Goal: Task Accomplishment & Management: Use online tool/utility

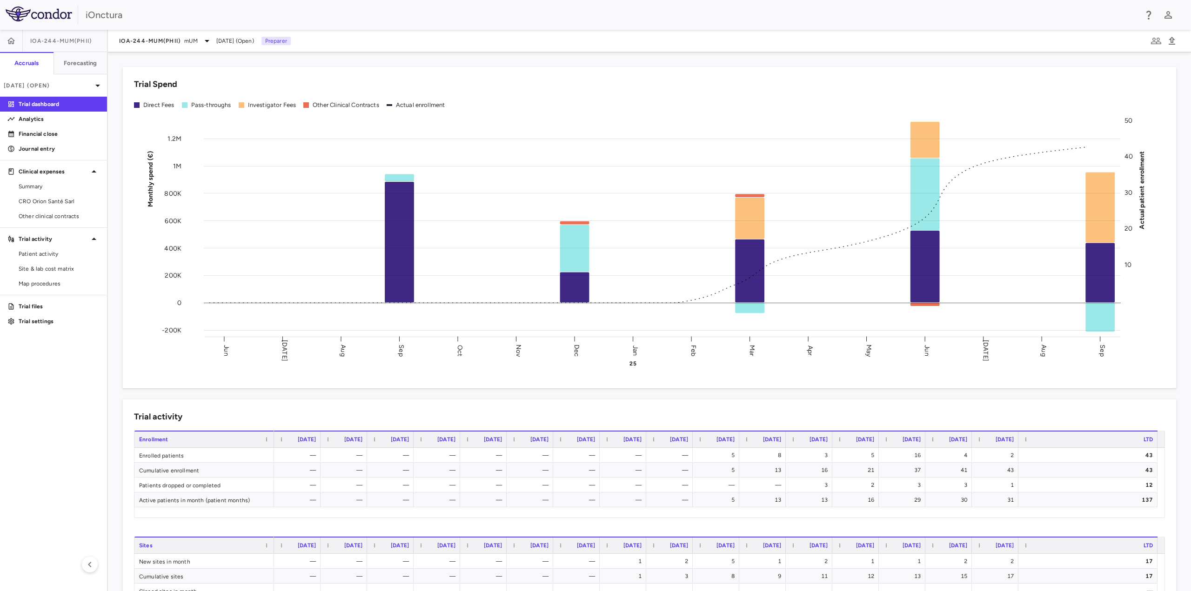
click at [51, 418] on aside "IOA-244-mUM(PhII) Accruals Forecasting [DATE] (Open) Trial dashboard Analytics …" at bounding box center [54, 311] width 108 height 562
click at [45, 268] on span "Site & lab cost matrix" at bounding box center [59, 269] width 81 height 8
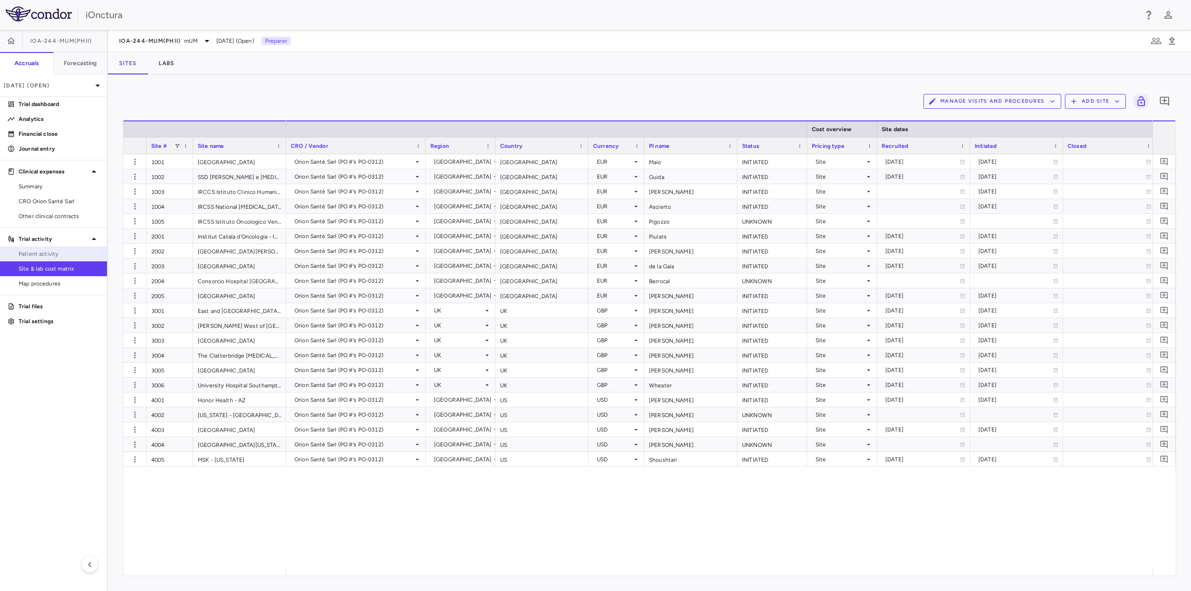
click at [47, 254] on span "Patient activity" at bounding box center [59, 254] width 81 height 8
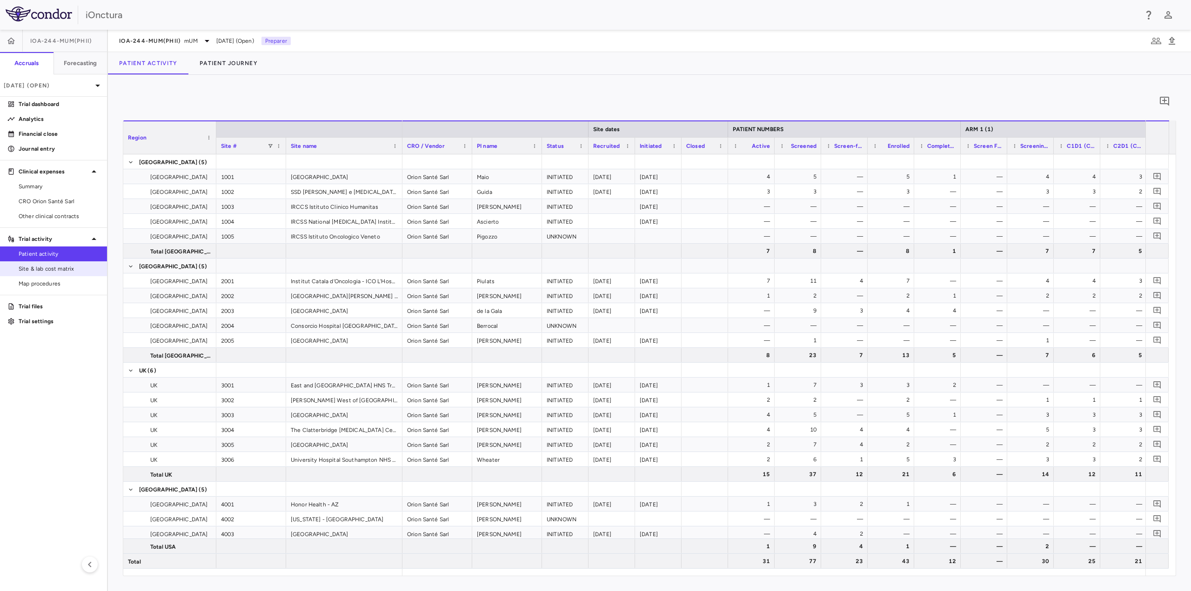
click at [63, 272] on span "Site & lab cost matrix" at bounding box center [59, 269] width 81 height 8
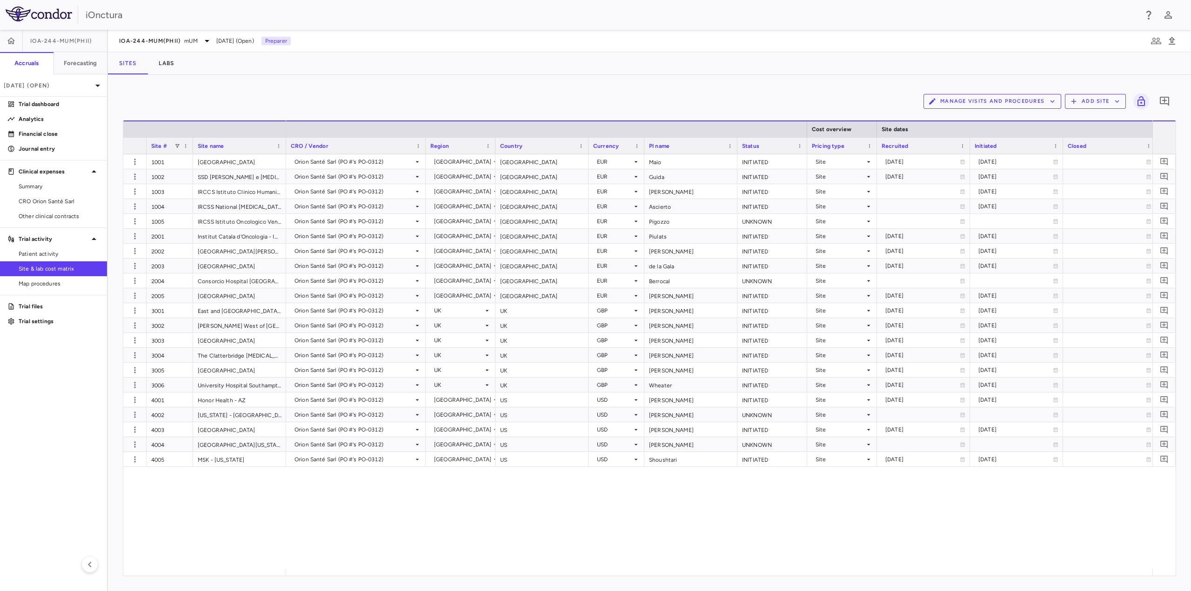
click at [54, 257] on span "Patient activity" at bounding box center [59, 254] width 81 height 8
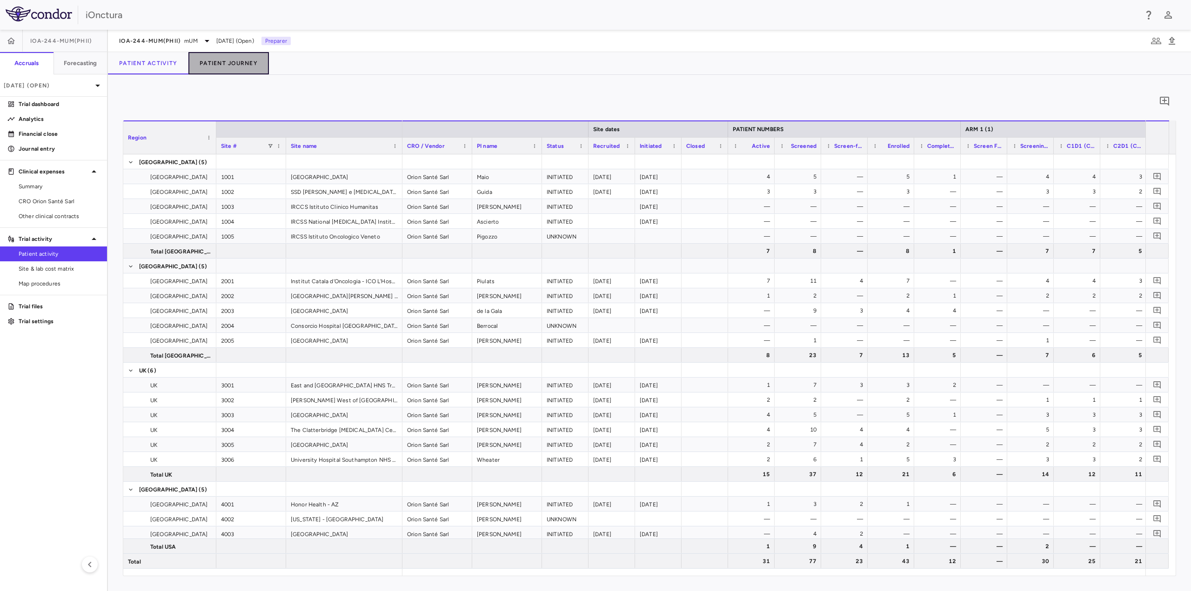
click at [231, 68] on button "Patient Journey" at bounding box center [228, 63] width 80 height 22
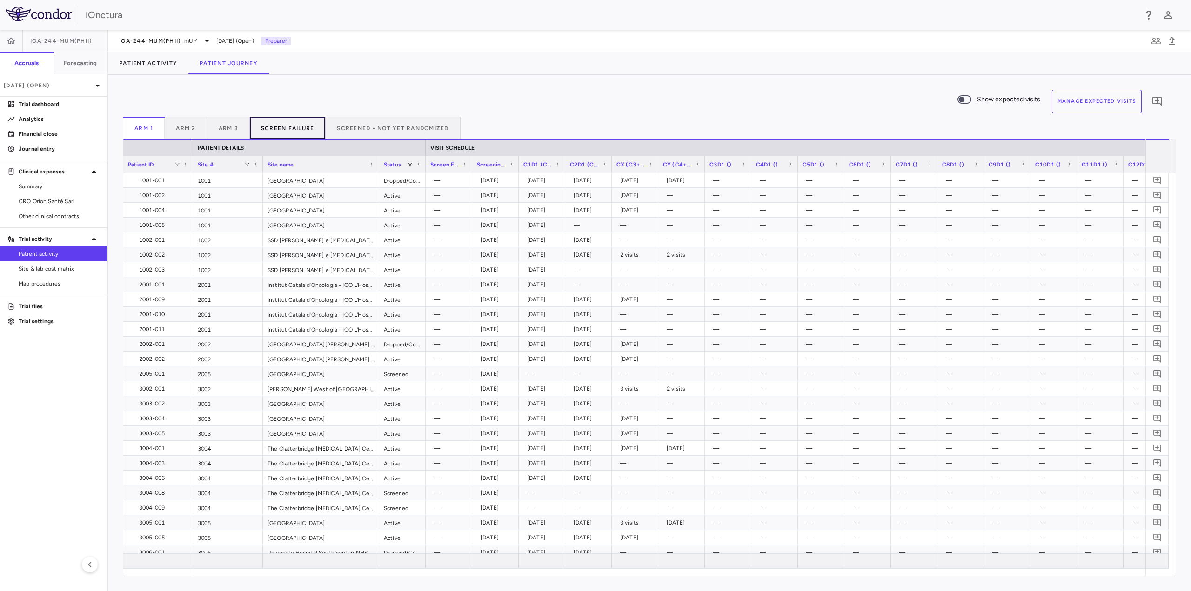
click at [293, 129] on button "Screen Failure" at bounding box center [288, 128] width 76 height 22
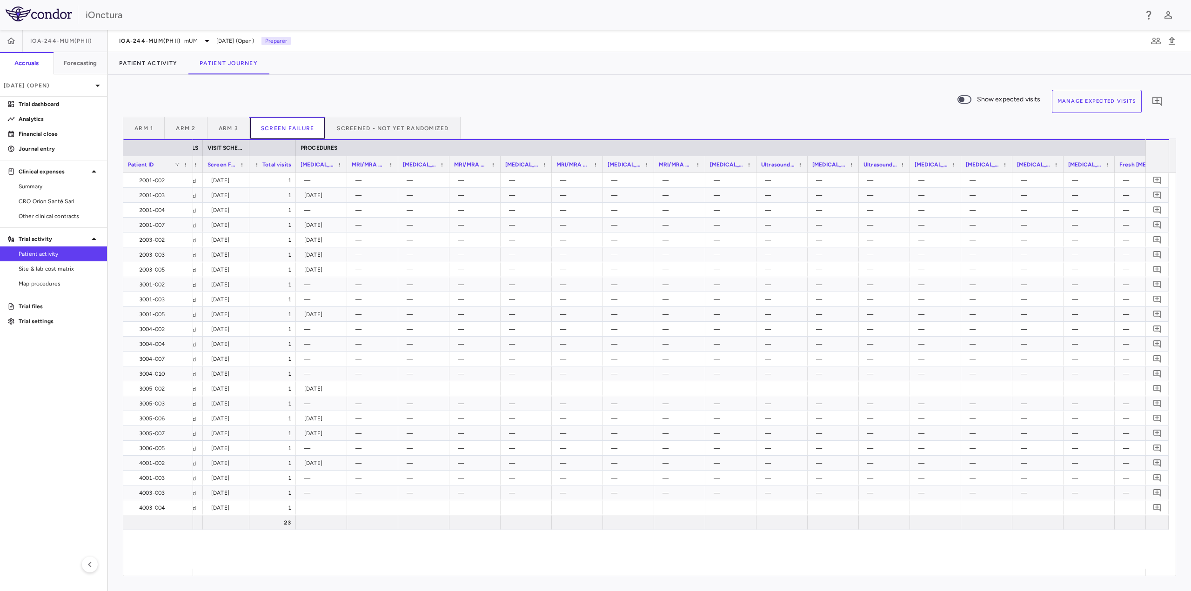
scroll to position [0, 358]
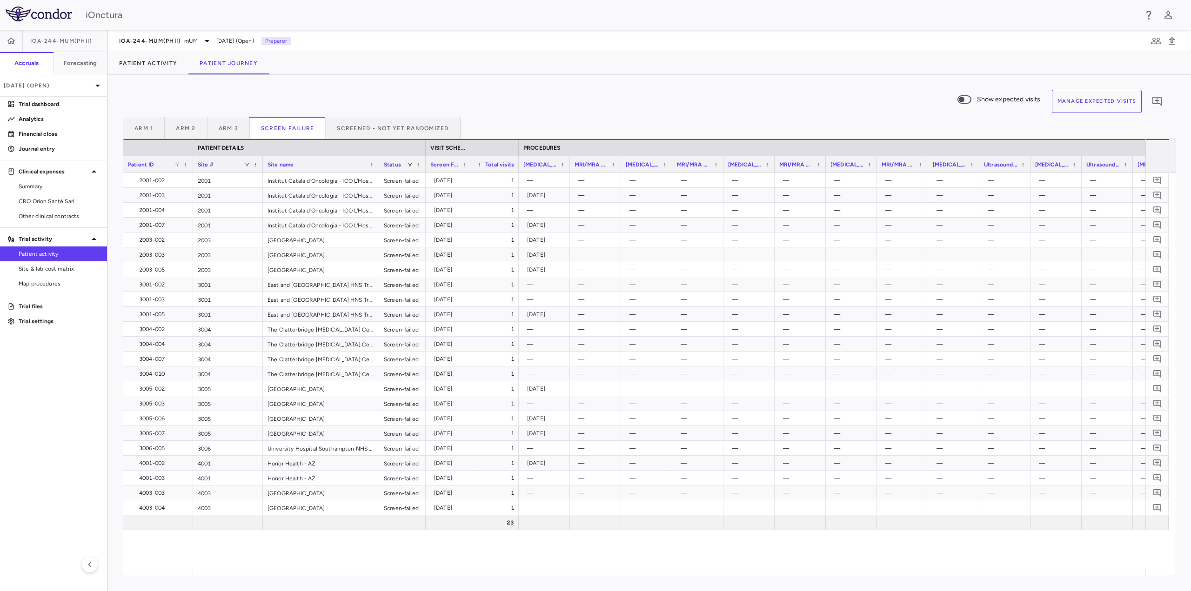
click at [40, 254] on span "Patient activity" at bounding box center [59, 254] width 81 height 8
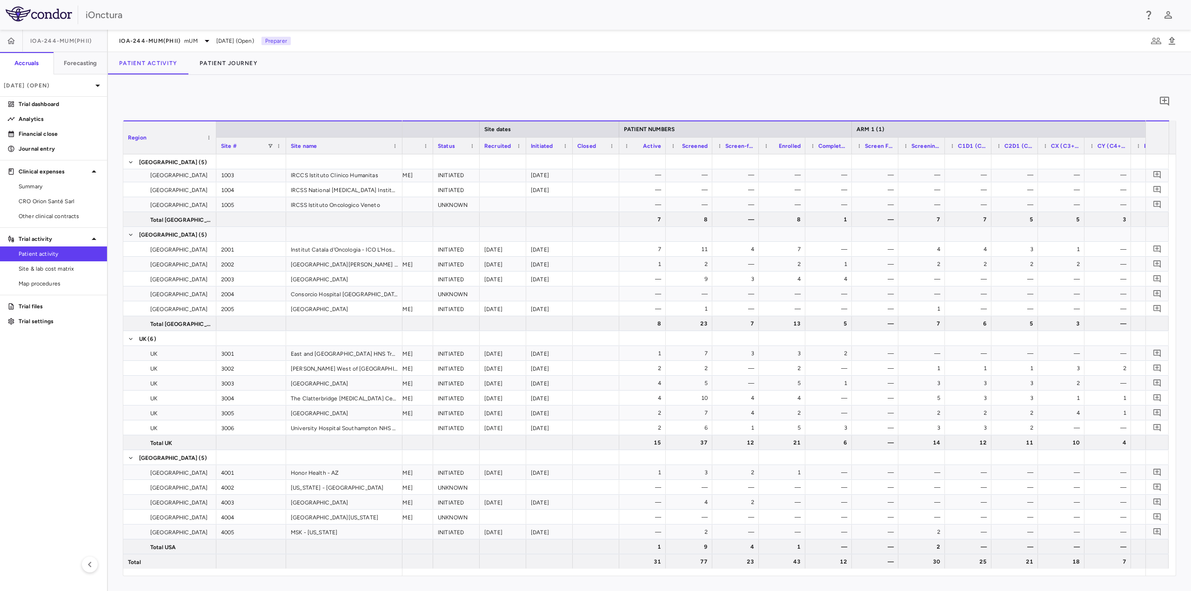
scroll to position [0, 129]
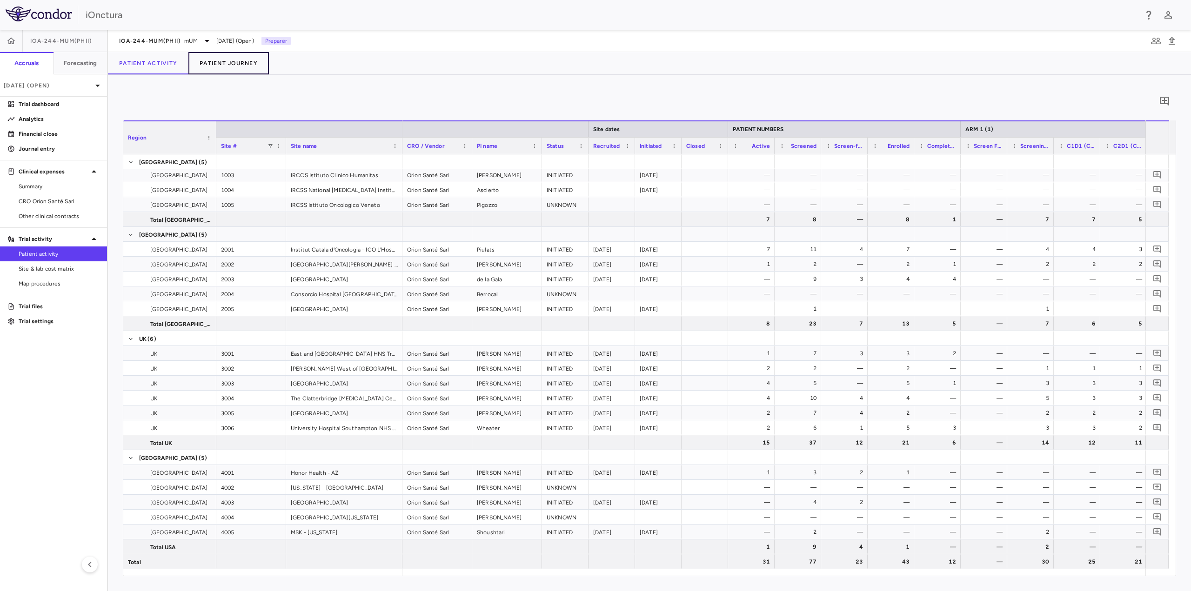
click at [235, 69] on button "Patient Journey" at bounding box center [228, 63] width 80 height 22
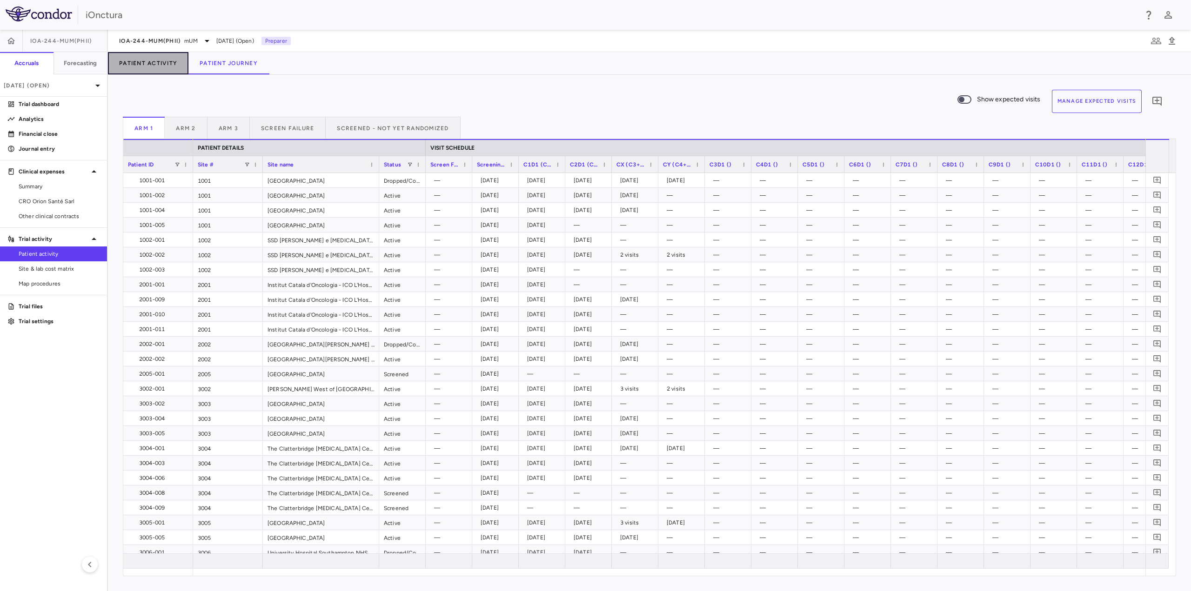
click at [138, 63] on button "Patient Activity" at bounding box center [148, 63] width 80 height 22
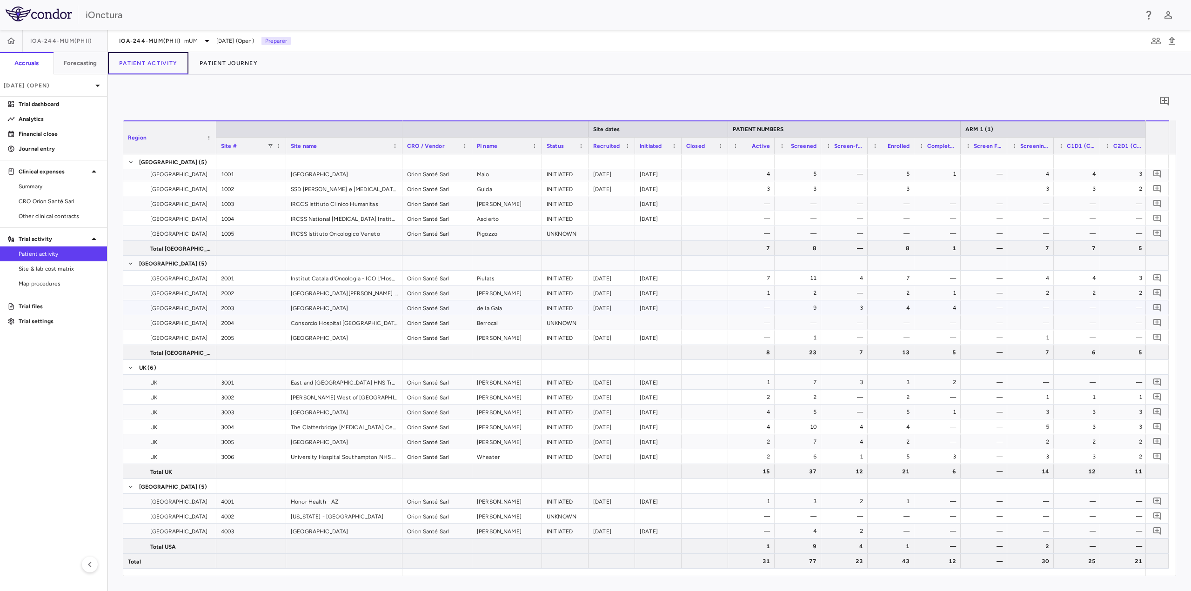
scroll to position [32, 0]
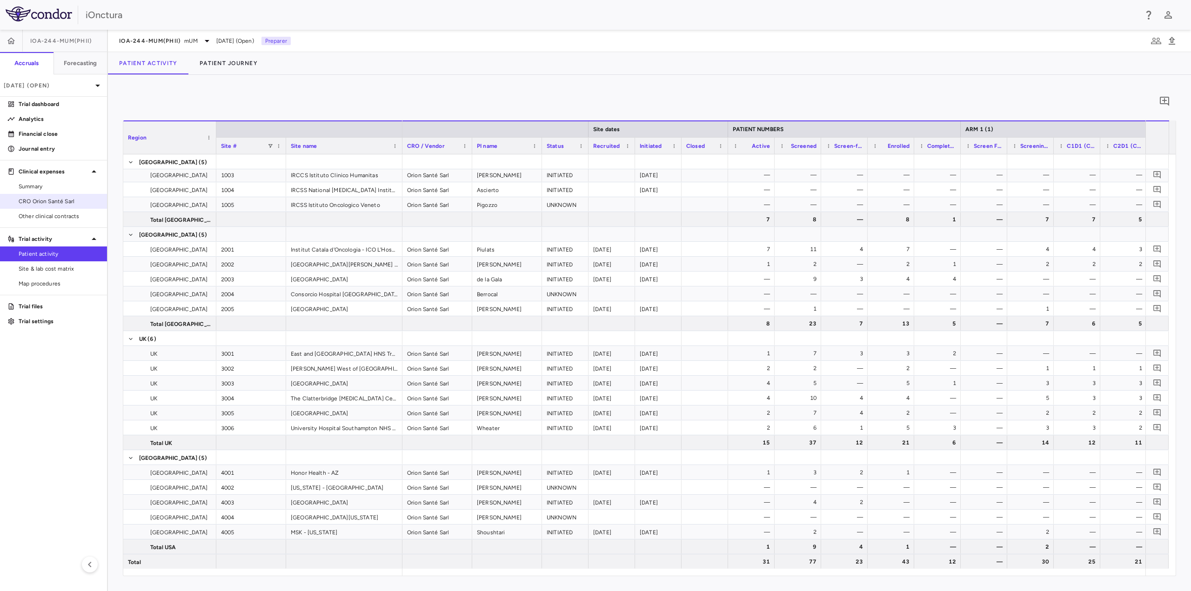
drag, startPoint x: 44, startPoint y: 202, endPoint x: 47, endPoint y: 198, distance: 4.9
click at [44, 202] on span "CRO Orion Santé Sarl" at bounding box center [59, 201] width 81 height 8
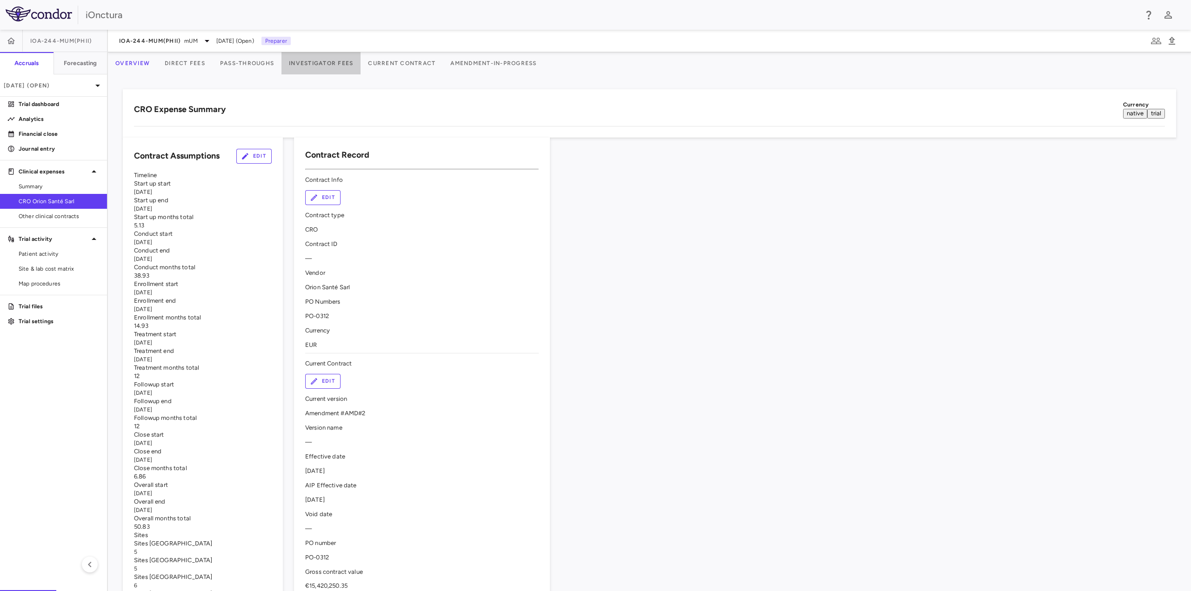
click at [345, 63] on button "Investigator Fees" at bounding box center [321, 63] width 79 height 22
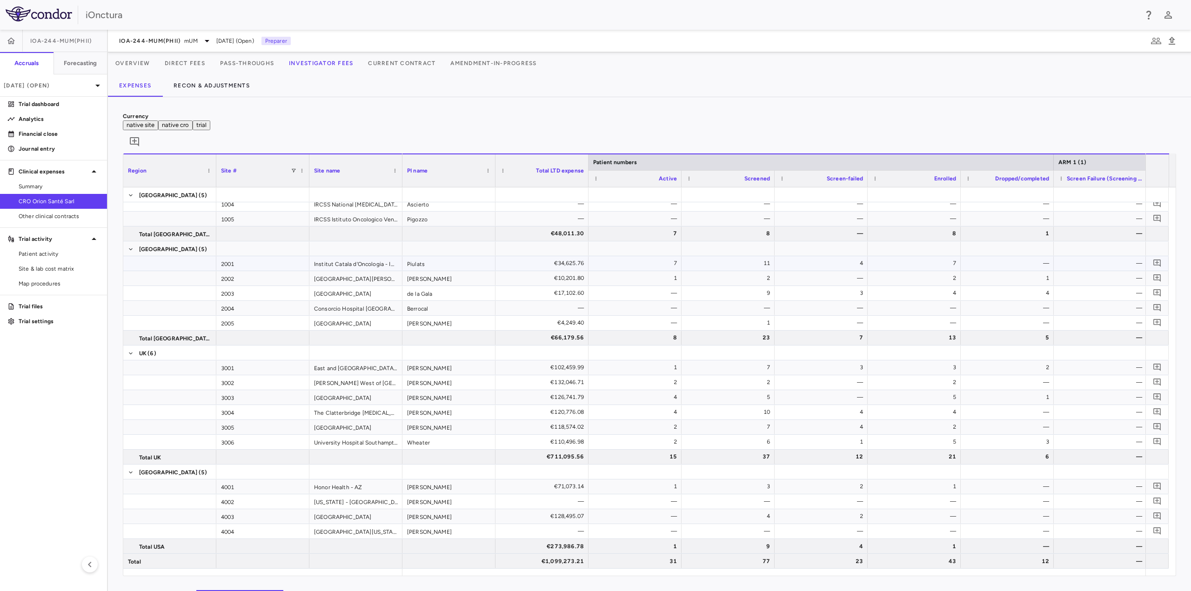
scroll to position [50, 0]
click at [44, 255] on span "Patient activity" at bounding box center [59, 254] width 81 height 8
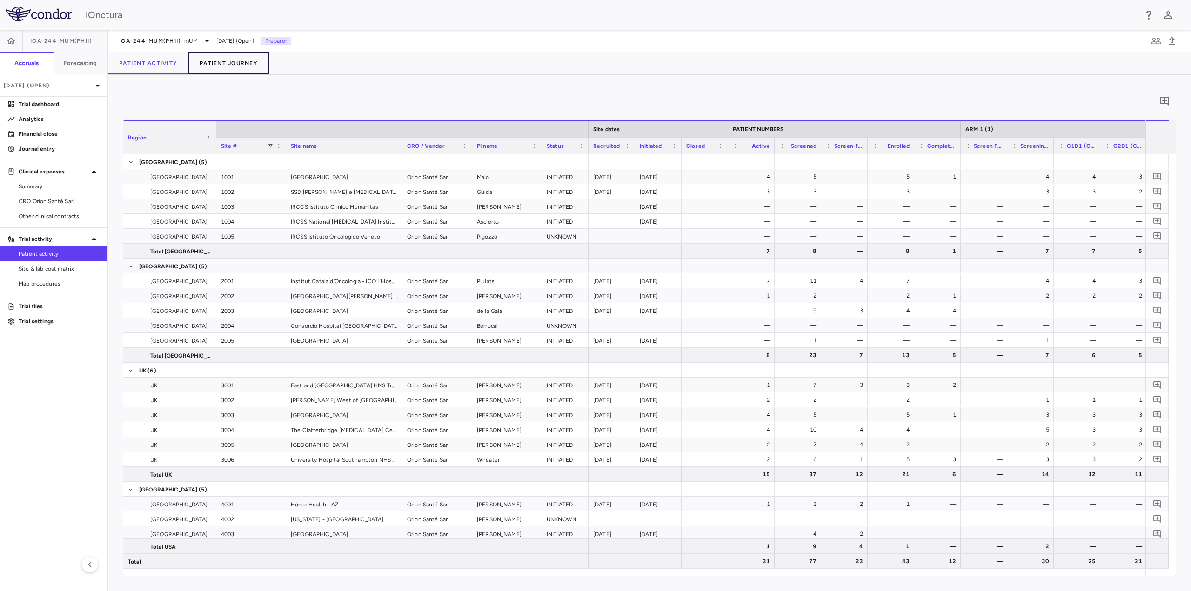
click at [236, 67] on button "Patient Journey" at bounding box center [228, 63] width 80 height 22
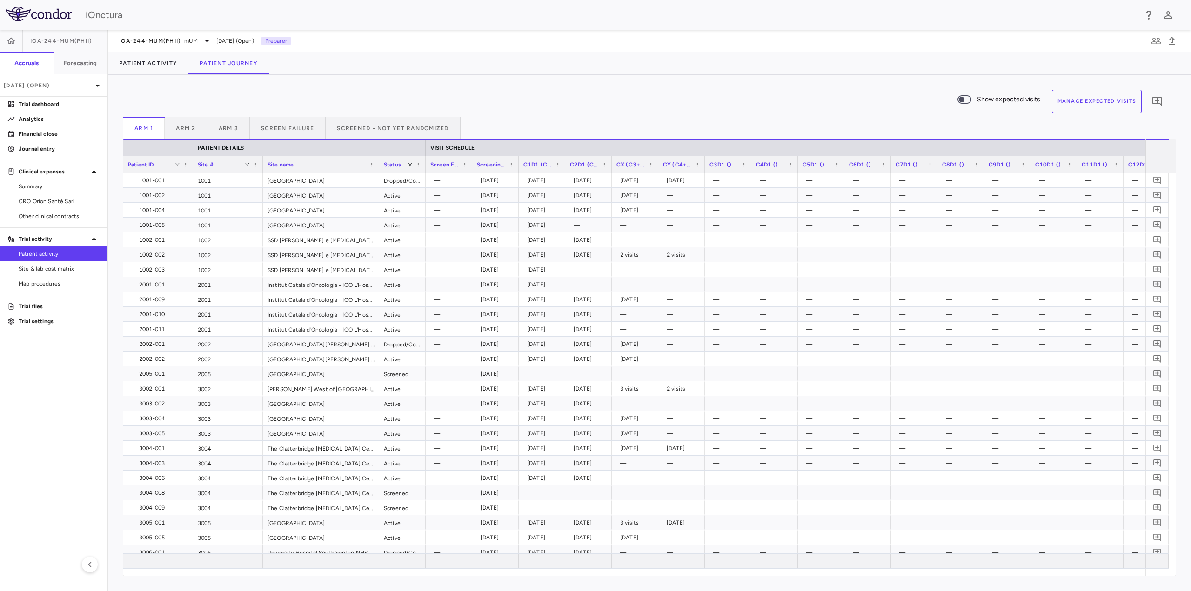
click at [571, 125] on div "Arm 1 Arm 2 Arm 3 Screen Failure Screened - Not Yet Randomized" at bounding box center [649, 128] width 1053 height 22
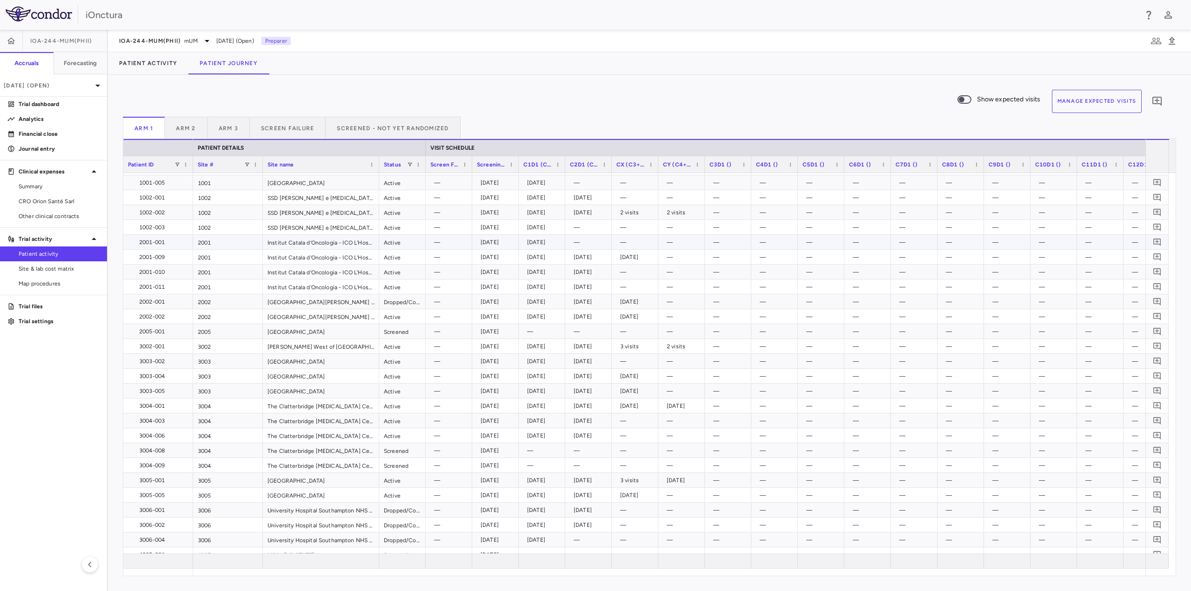
scroll to position [65, 0]
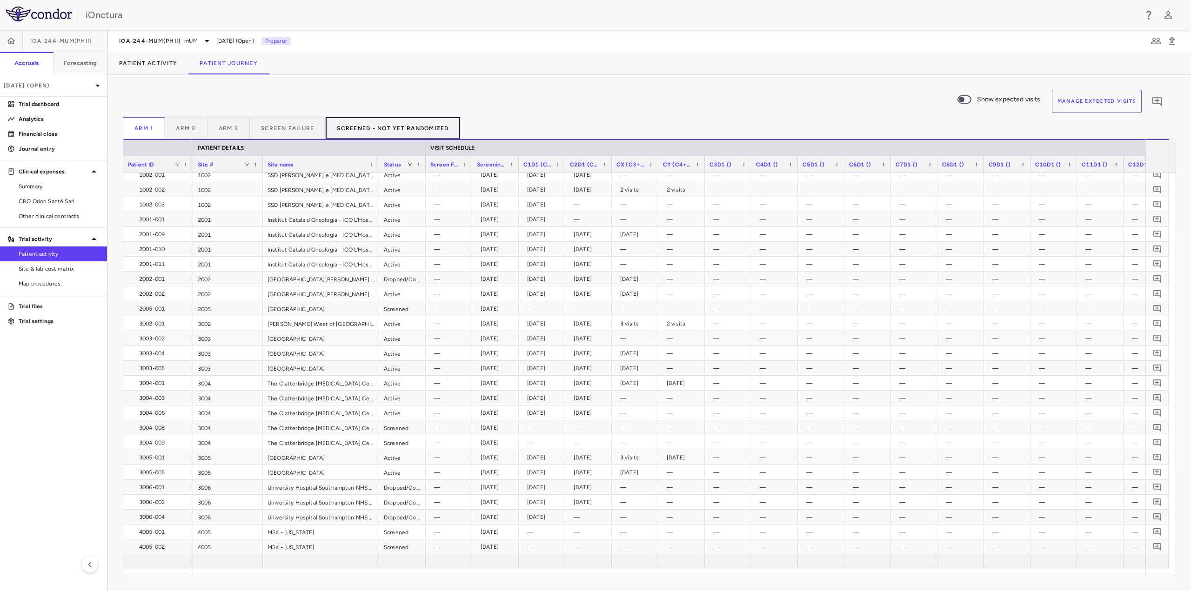
click at [451, 126] on button "Screened - Not Yet Randomized" at bounding box center [393, 128] width 134 height 22
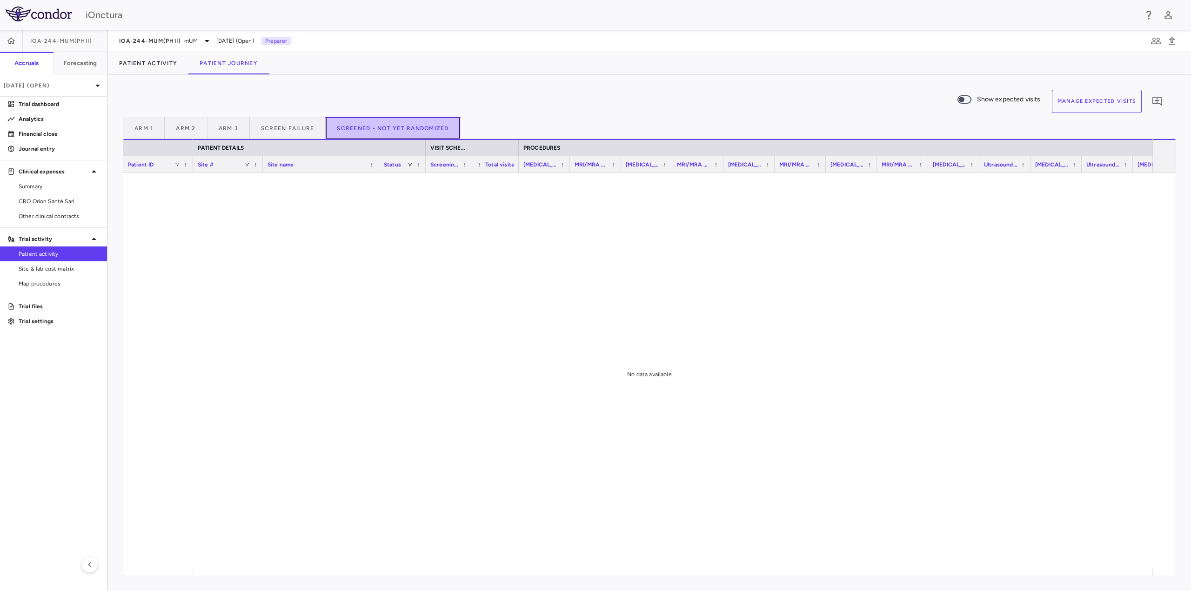
drag, startPoint x: 448, startPoint y: 127, endPoint x: 339, endPoint y: 133, distance: 109.0
click at [338, 133] on button "Screened - Not Yet Randomized" at bounding box center [393, 128] width 134 height 22
drag, startPoint x: 49, startPoint y: 253, endPoint x: 80, endPoint y: 239, distance: 34.4
click at [49, 253] on span "Patient activity" at bounding box center [59, 254] width 81 height 8
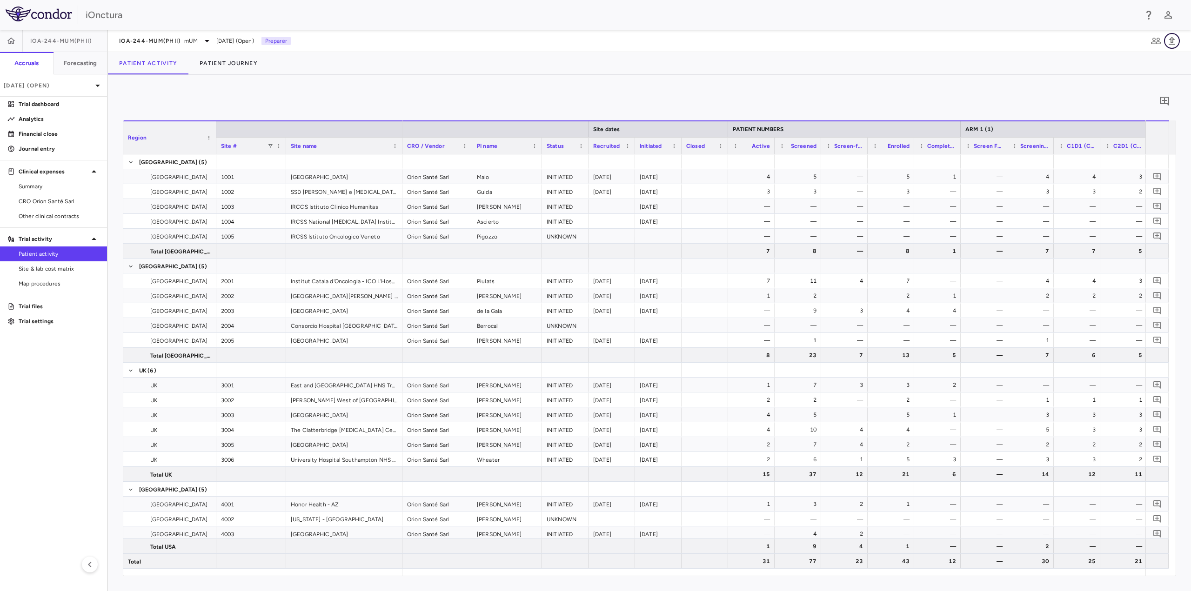
click at [1173, 40] on icon "button" at bounding box center [1172, 41] width 7 height 8
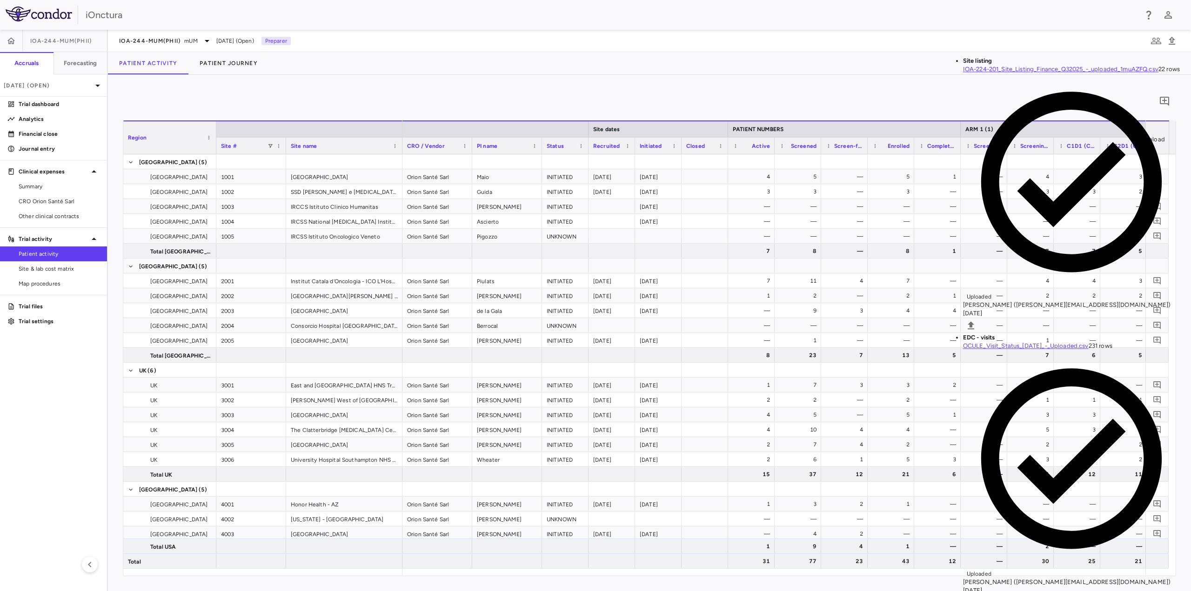
click at [0, 0] on input "Select file" at bounding box center [0, 0] width 0 height 0
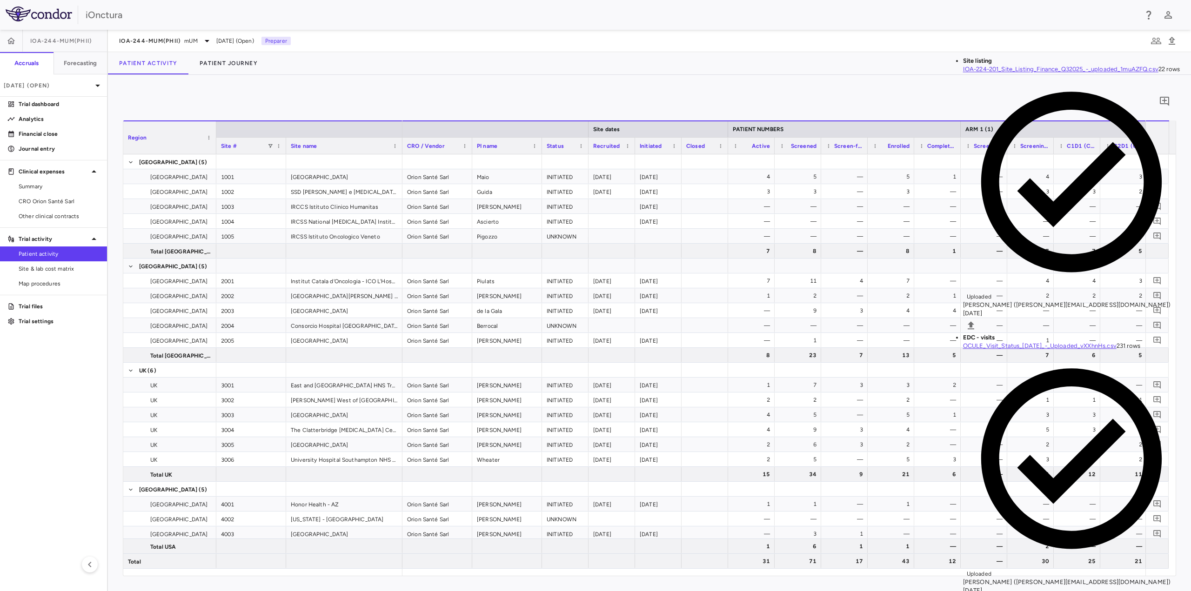
click at [68, 413] on aside "IOA-244-mUM(PhII) Accruals Forecasting [DATE] (Open) Trial dashboard Analytics …" at bounding box center [54, 311] width 108 height 562
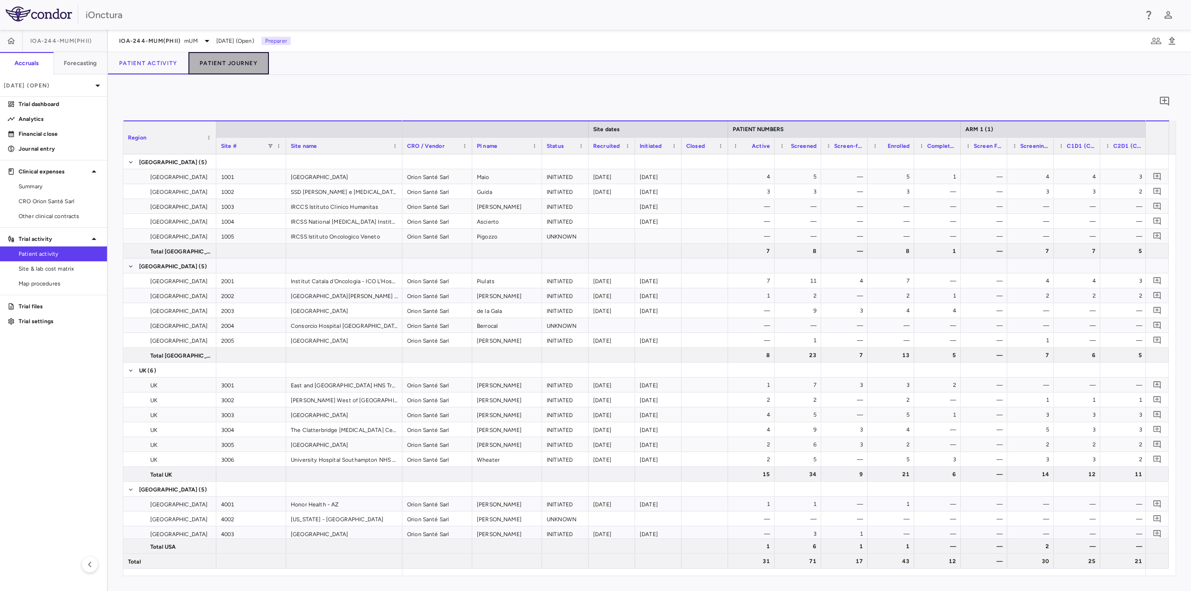
click at [214, 63] on button "Patient Journey" at bounding box center [228, 63] width 80 height 22
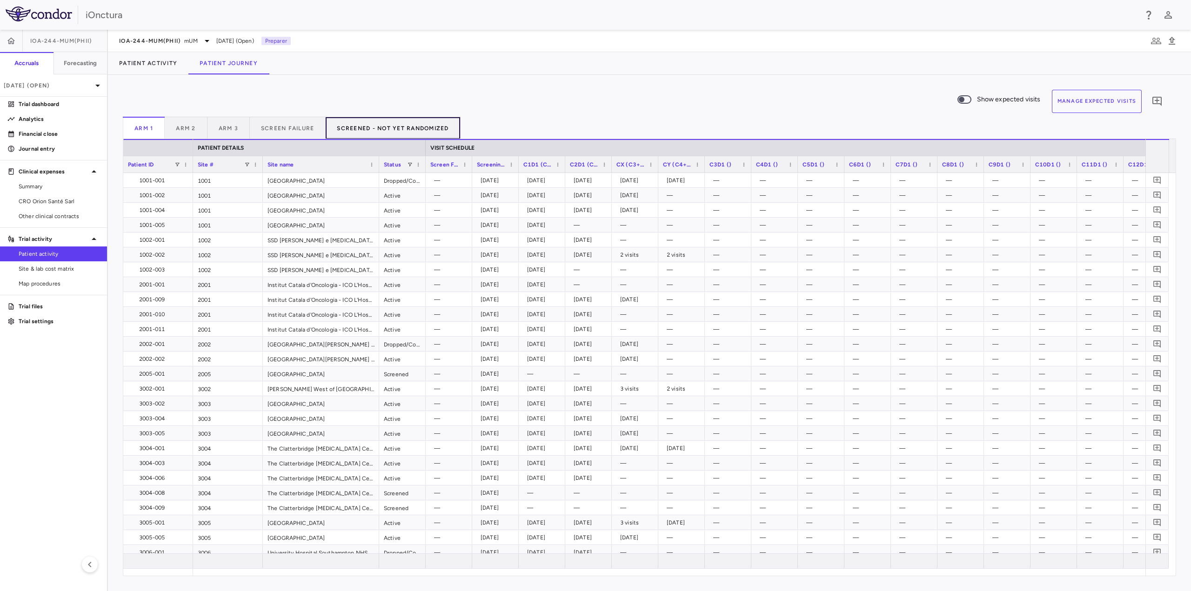
click at [398, 133] on button "Screened - Not Yet Randomized" at bounding box center [393, 128] width 134 height 22
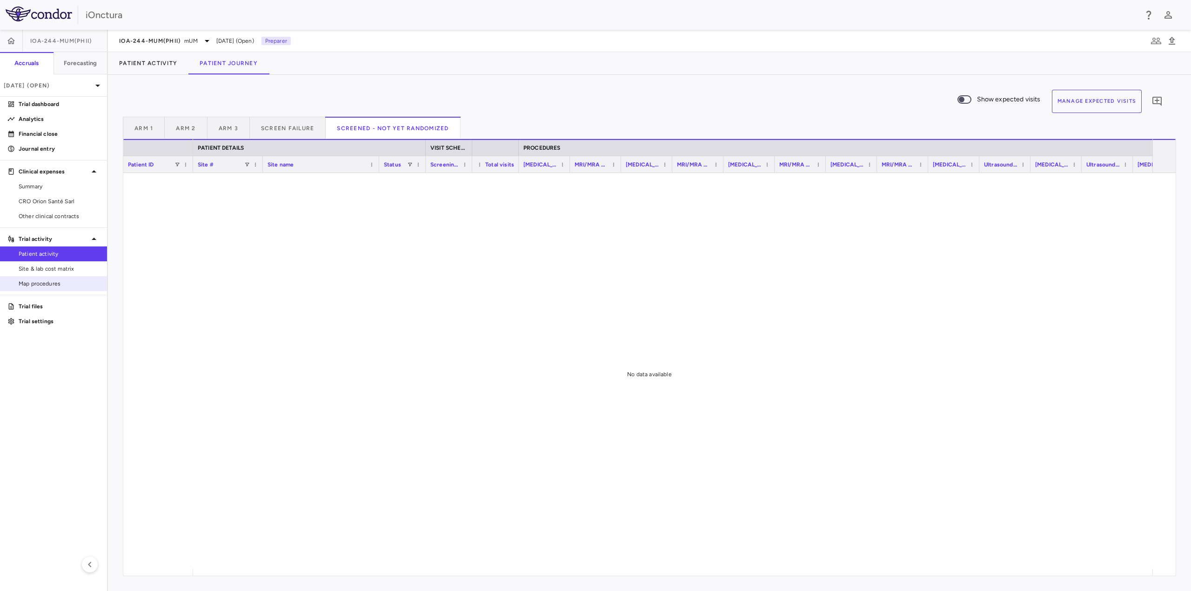
click at [63, 288] on link "Map procedures" at bounding box center [53, 284] width 107 height 14
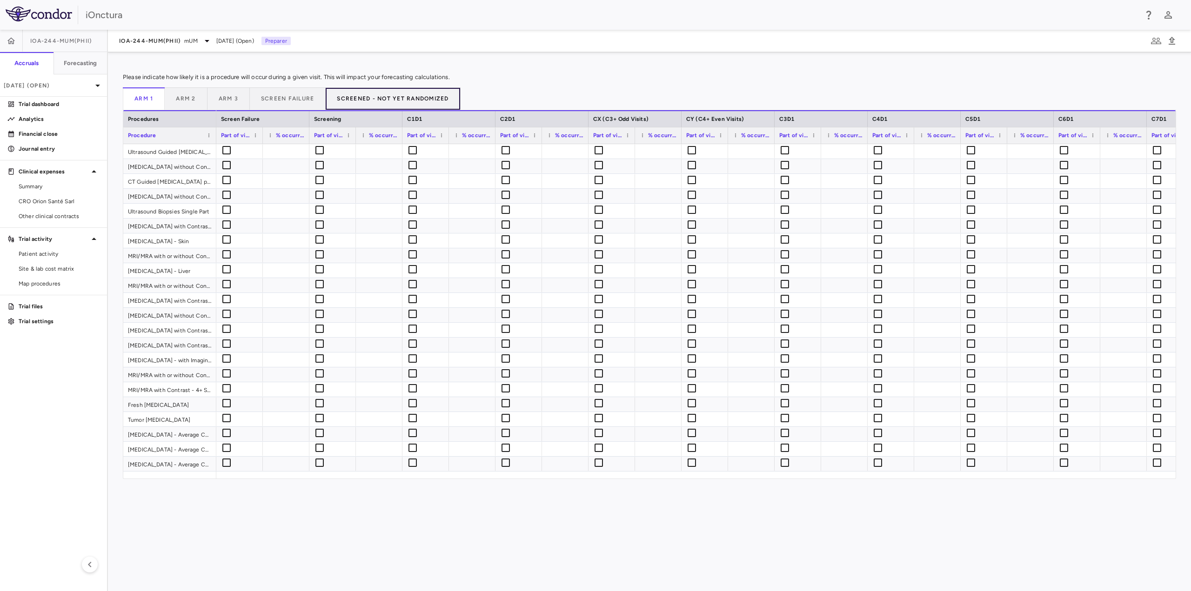
click at [379, 94] on button "Screened - Not Yet Randomized" at bounding box center [393, 98] width 134 height 22
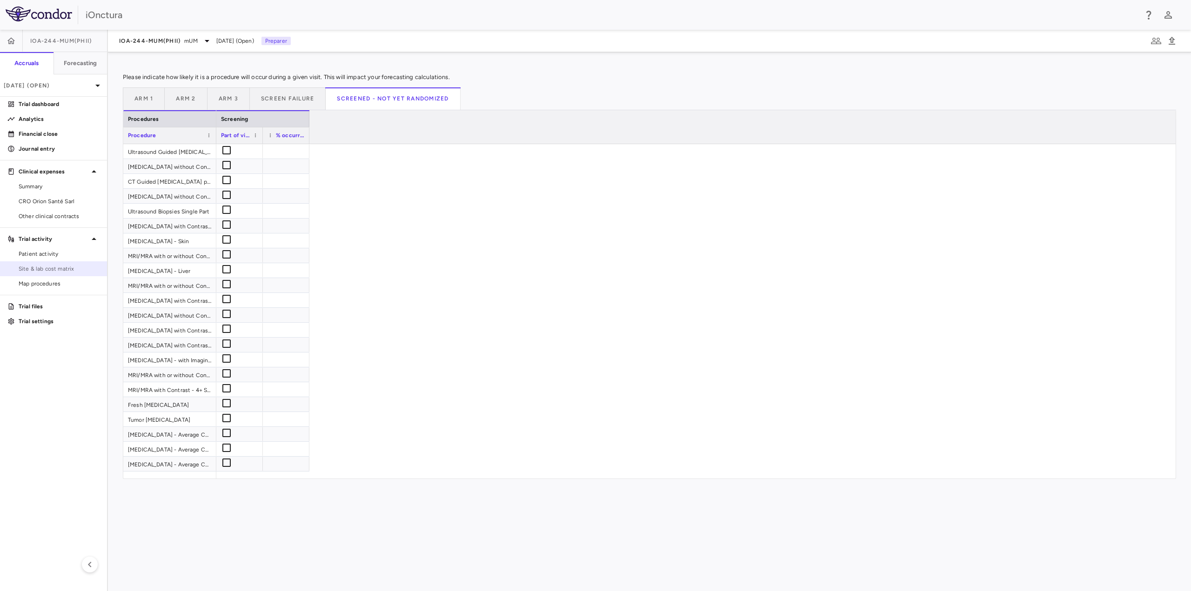
click at [64, 269] on span "Site & lab cost matrix" at bounding box center [59, 269] width 81 height 8
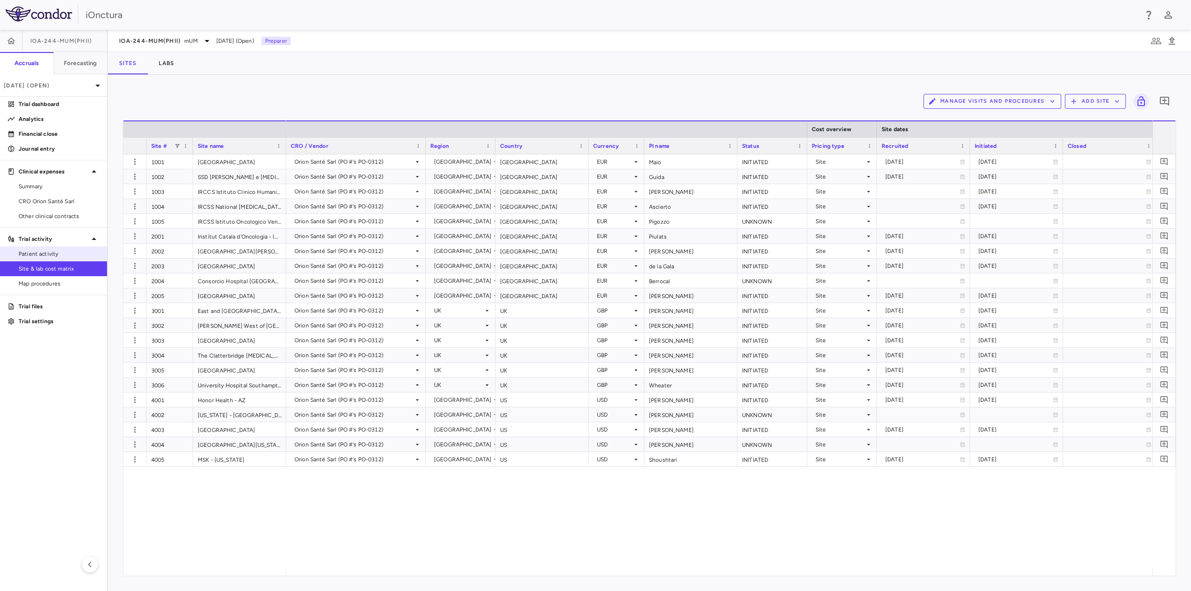
click at [59, 256] on span "Patient activity" at bounding box center [59, 254] width 81 height 8
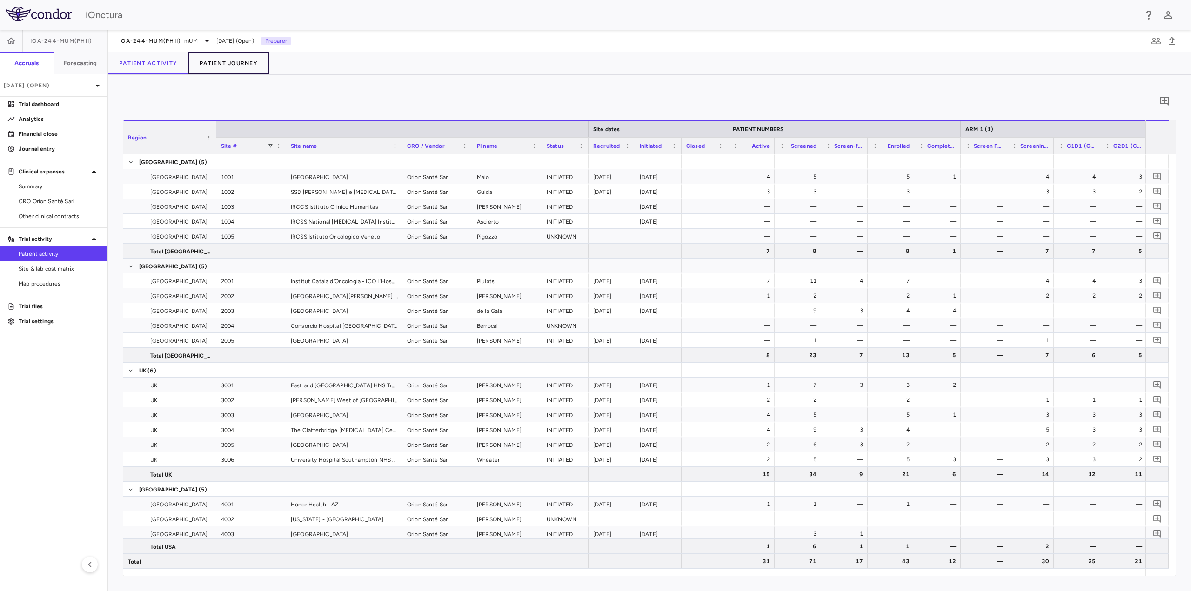
click at [243, 70] on button "Patient Journey" at bounding box center [228, 63] width 80 height 22
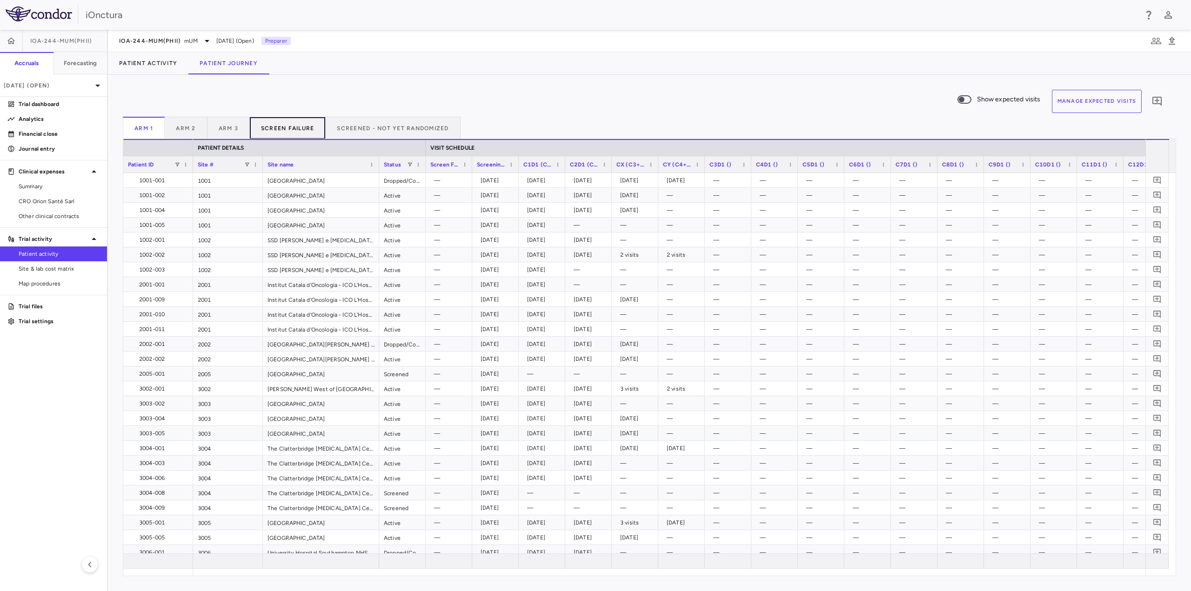
click at [279, 128] on button "Screen Failure" at bounding box center [288, 128] width 76 height 22
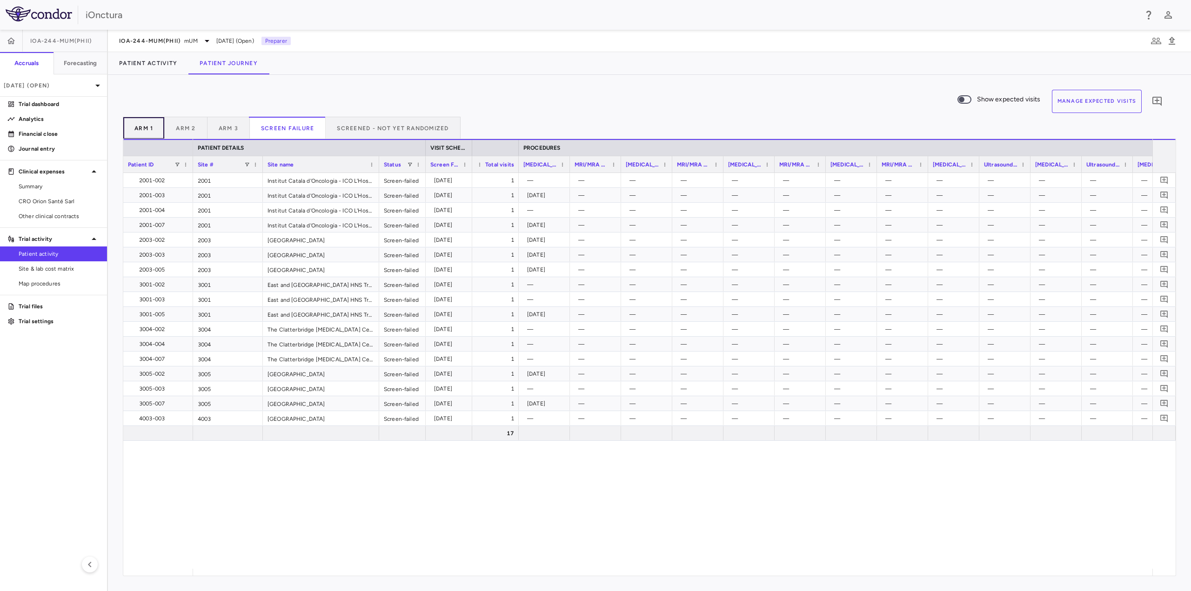
click at [155, 127] on button "Arm 1" at bounding box center [144, 128] width 42 height 22
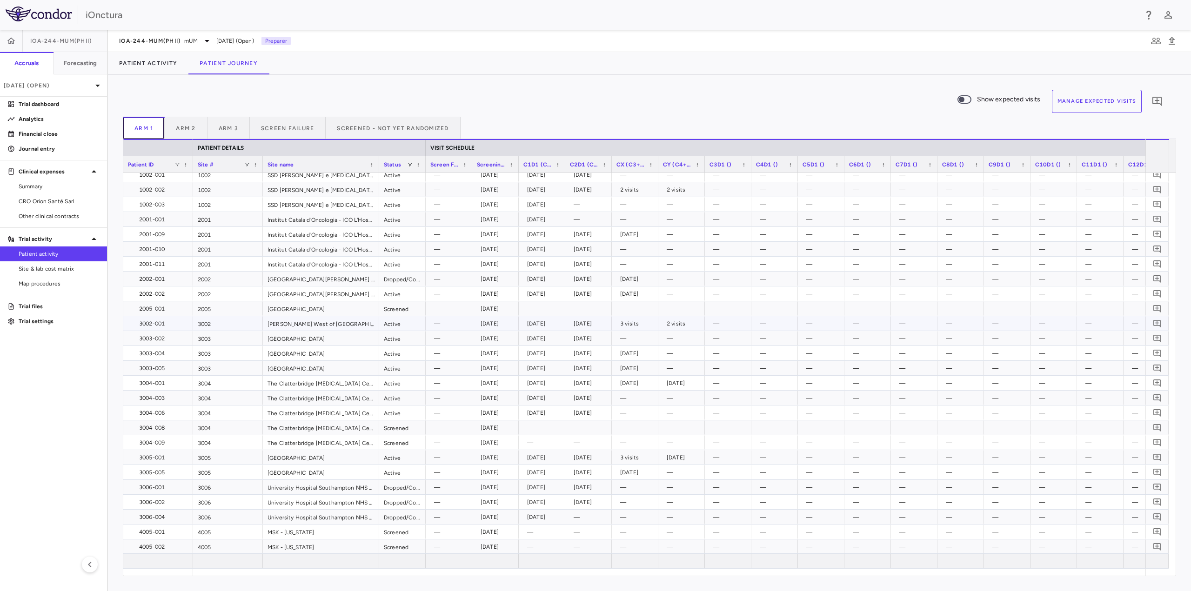
scroll to position [65, 0]
click at [196, 134] on button "Arm 2" at bounding box center [186, 128] width 42 height 22
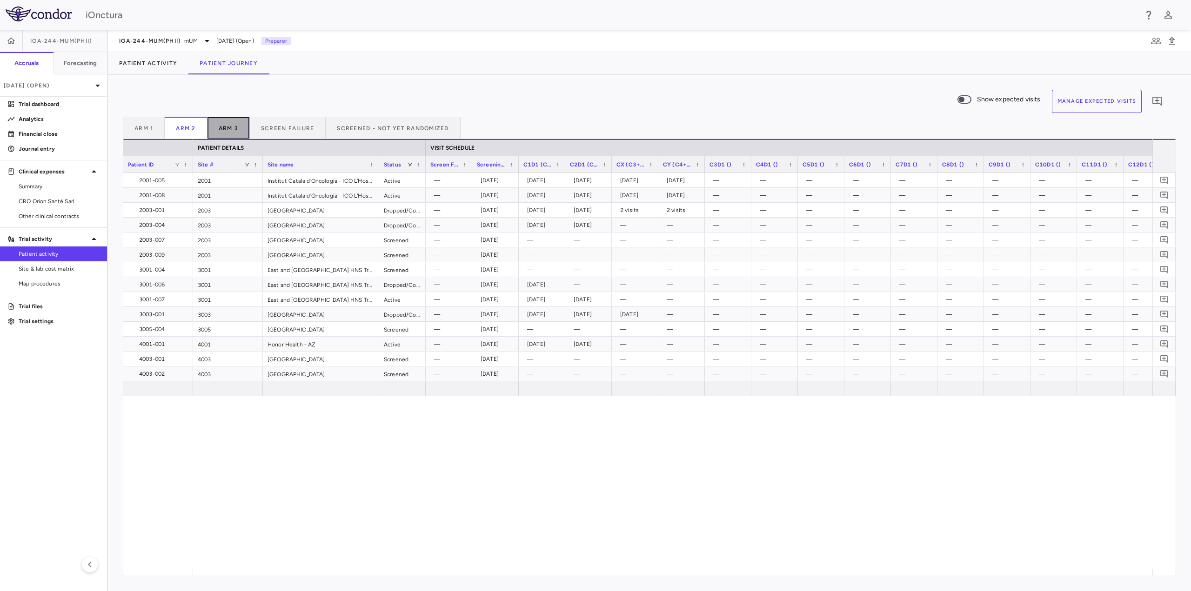
click at [236, 125] on button "Arm 3" at bounding box center [229, 128] width 42 height 22
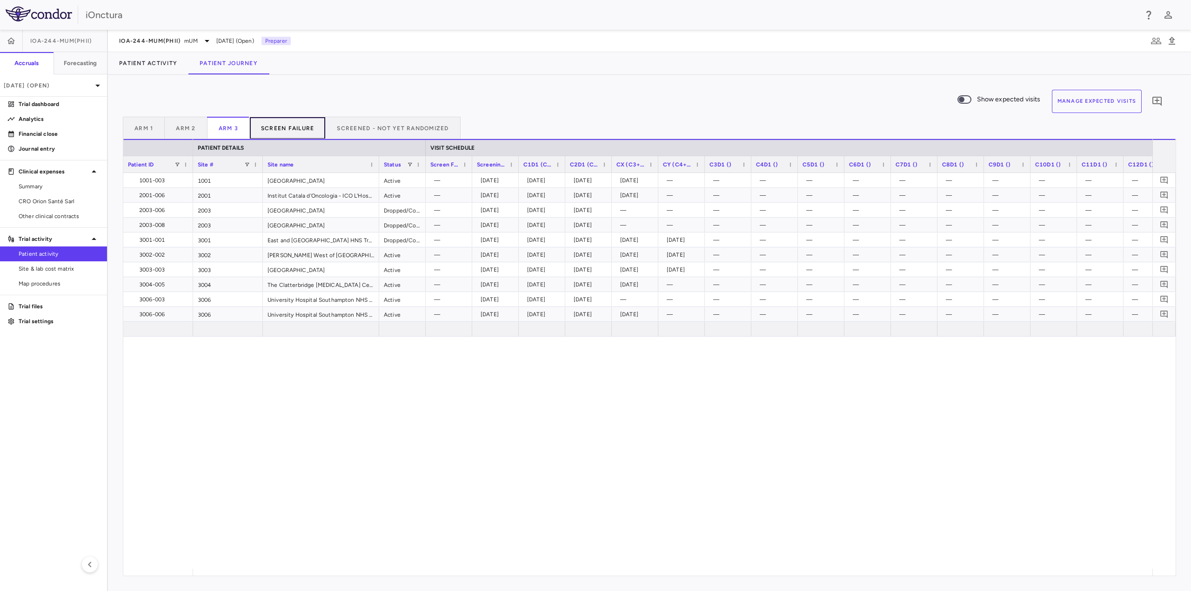
click at [292, 134] on button "Screen Failure" at bounding box center [288, 128] width 76 height 22
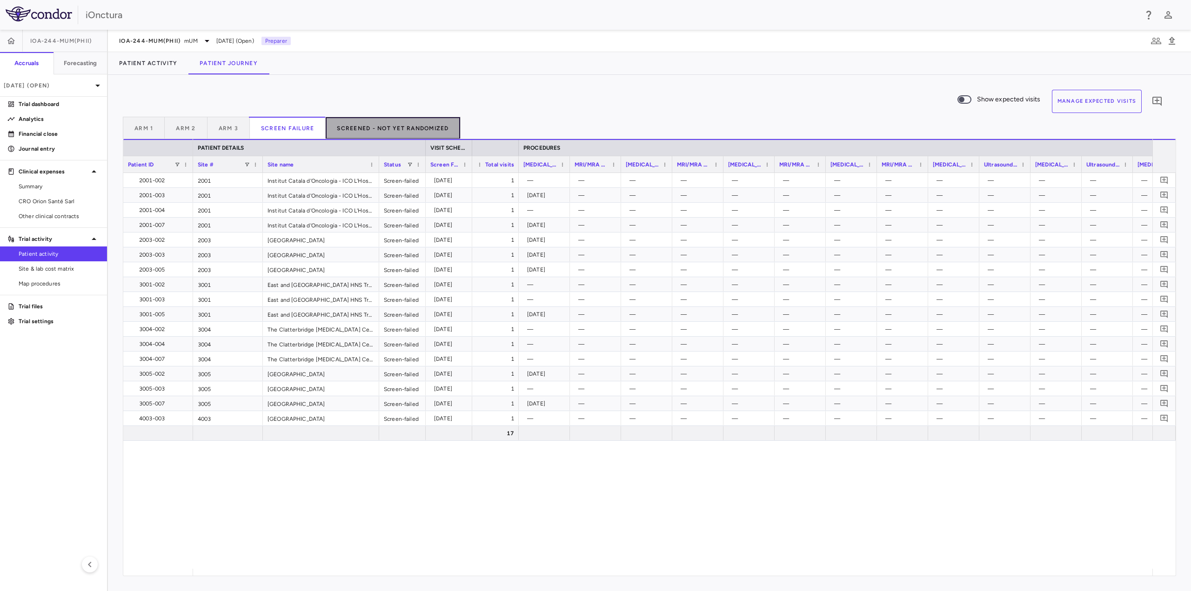
click at [349, 129] on button "Screened - Not Yet Randomized" at bounding box center [393, 128] width 134 height 22
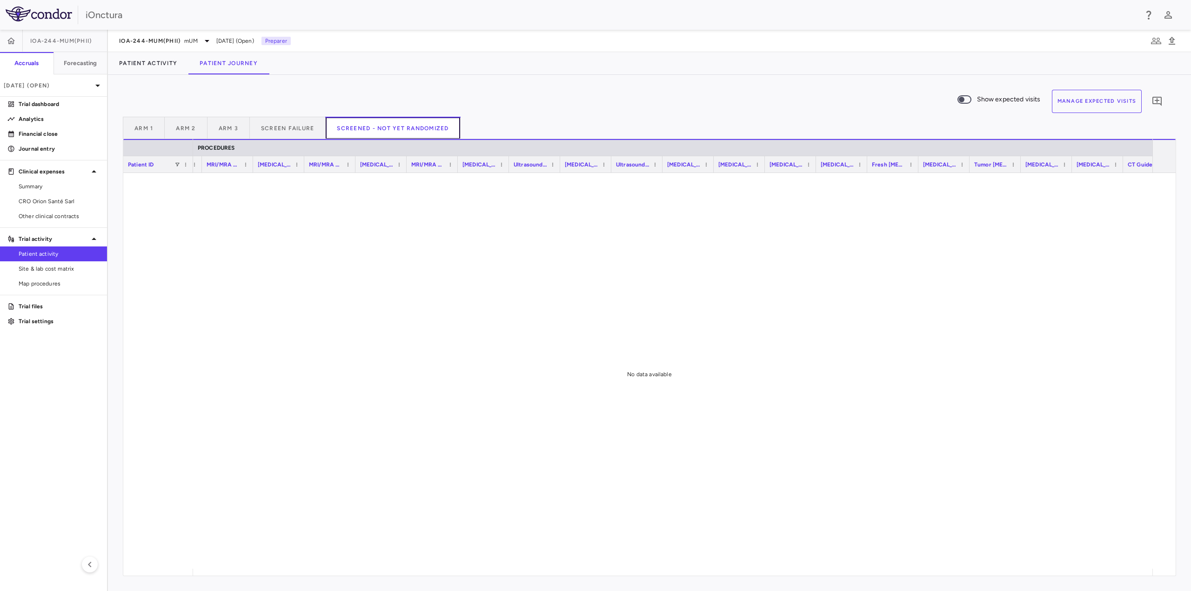
scroll to position [0, 538]
click at [57, 83] on p "[DATE] (Open)" at bounding box center [48, 85] width 88 height 8
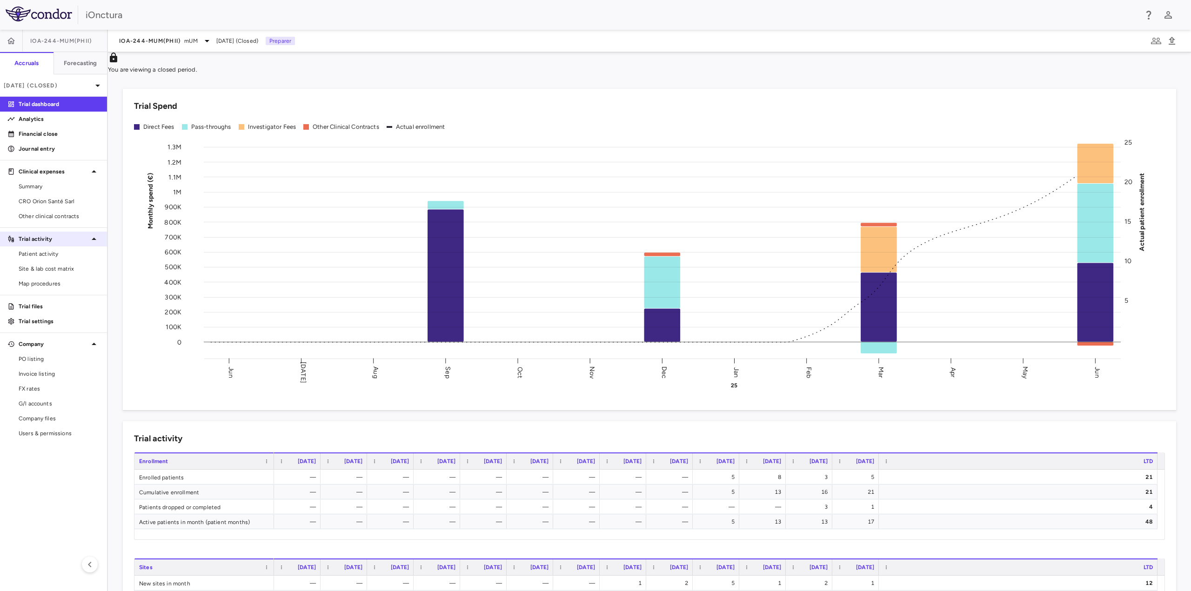
drag, startPoint x: 51, startPoint y: 255, endPoint x: 89, endPoint y: 239, distance: 41.3
click at [51, 255] on span "Patient activity" at bounding box center [59, 254] width 81 height 8
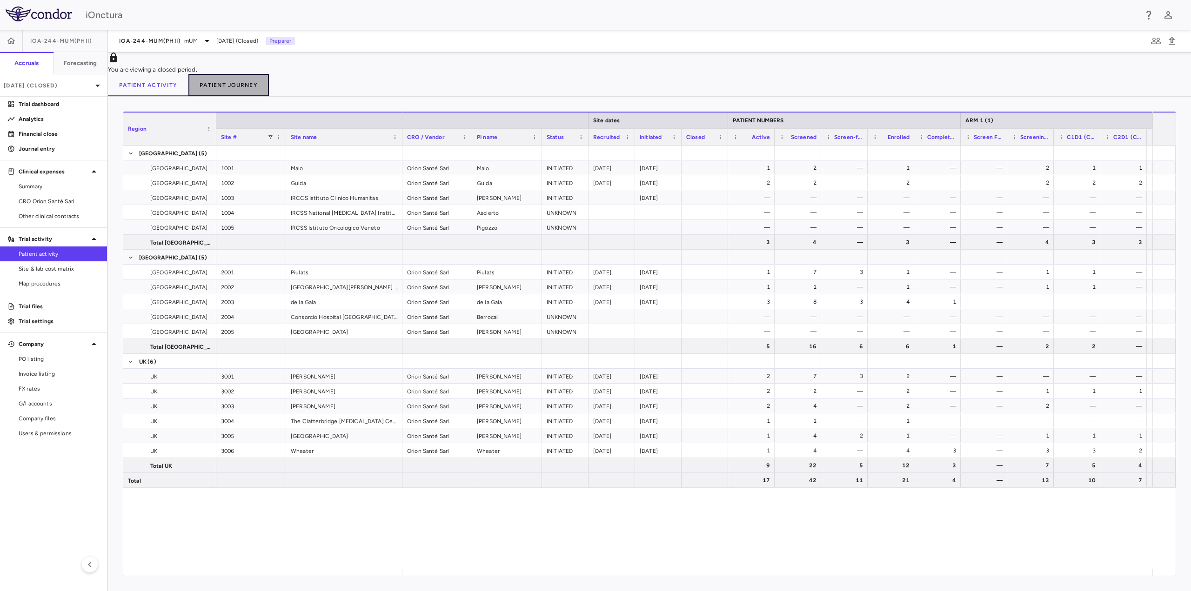
click at [212, 85] on button "Patient Journey" at bounding box center [228, 85] width 80 height 22
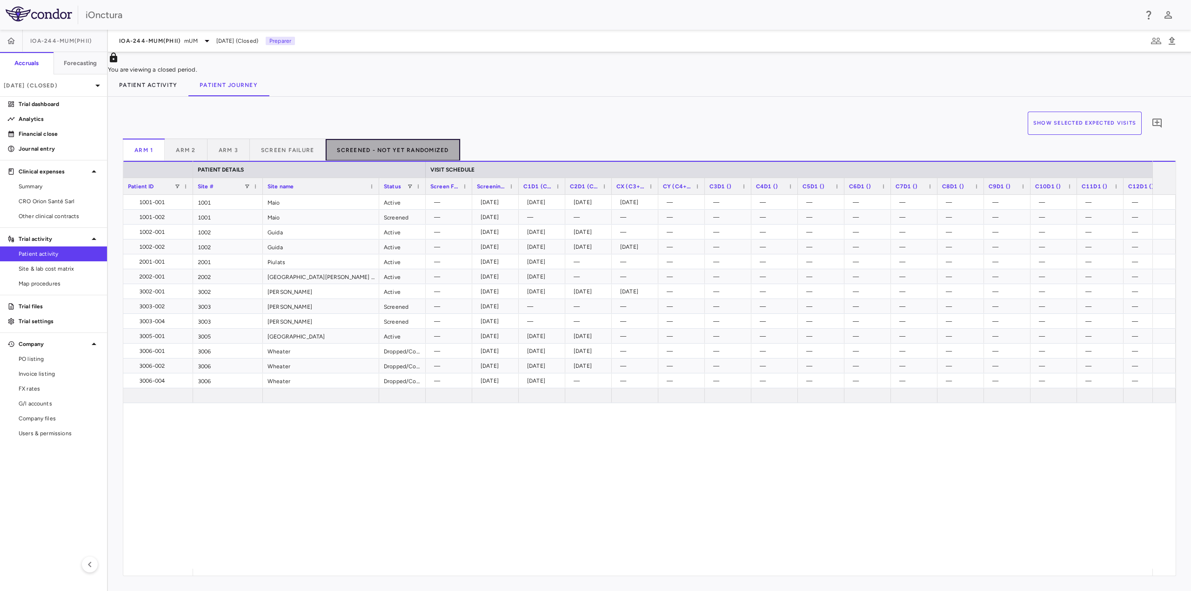
click at [380, 157] on button "Screened - Not Yet Randomized" at bounding box center [393, 150] width 134 height 22
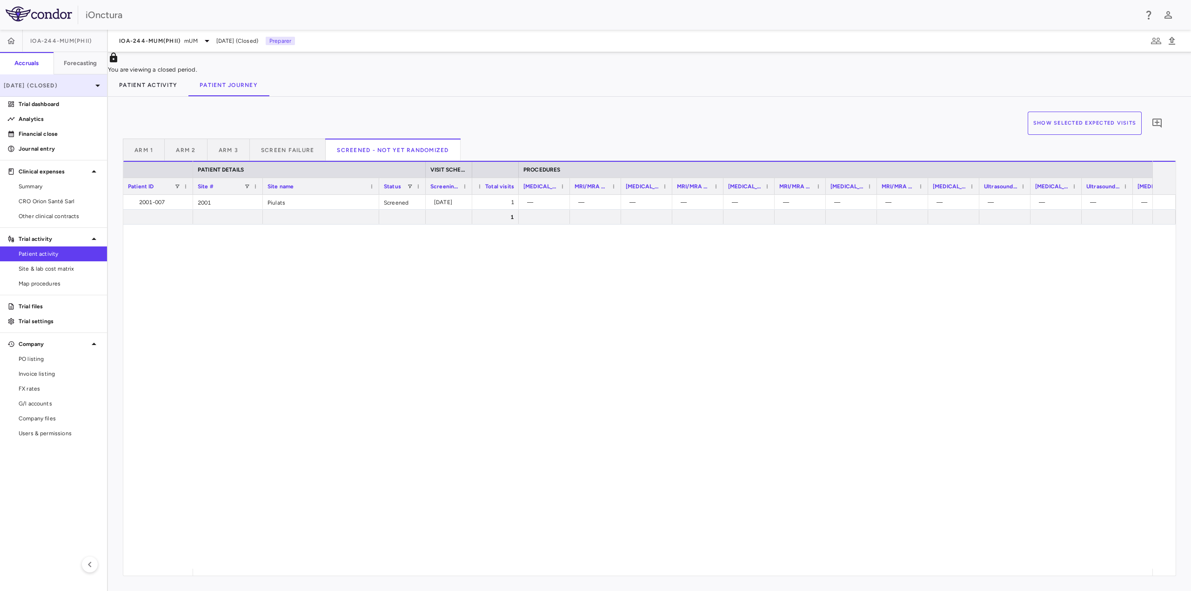
click at [71, 84] on p "[DATE] (Closed)" at bounding box center [48, 85] width 88 height 8
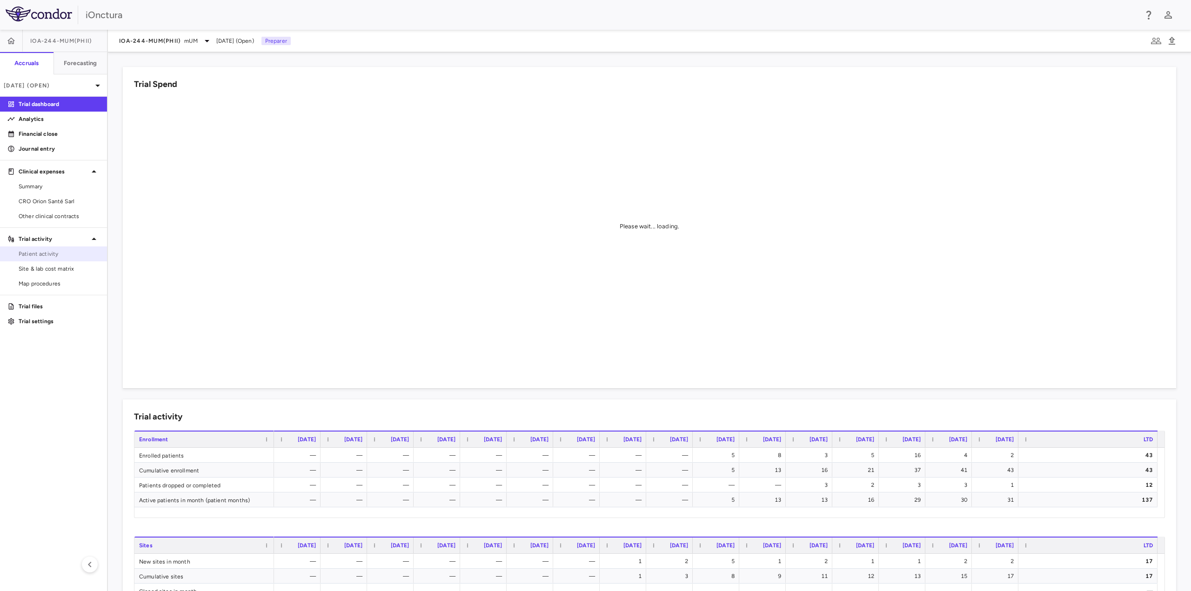
click at [60, 253] on span "Patient activity" at bounding box center [59, 254] width 81 height 8
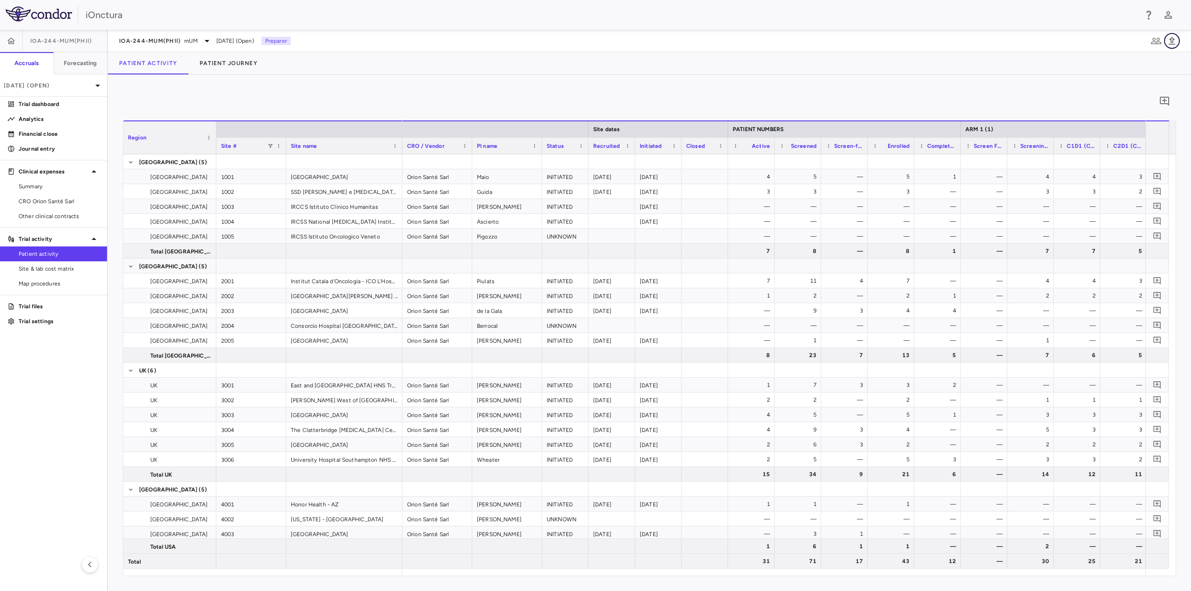
click at [1176, 43] on icon "button" at bounding box center [1172, 40] width 11 height 11
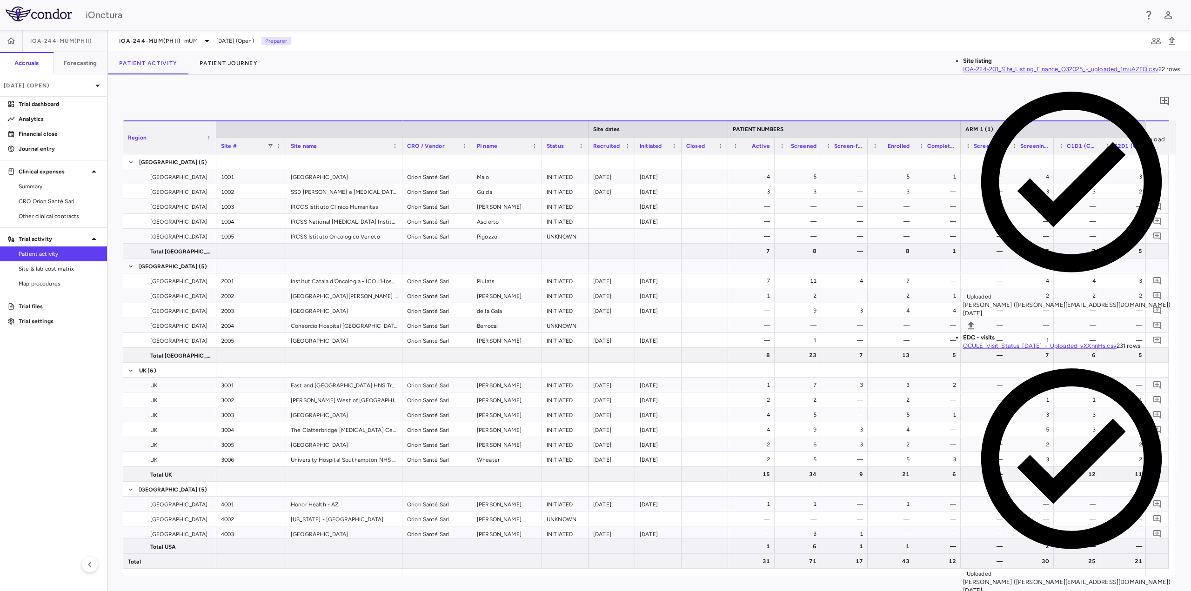
click at [0, 0] on input "Select file" at bounding box center [0, 0] width 0 height 0
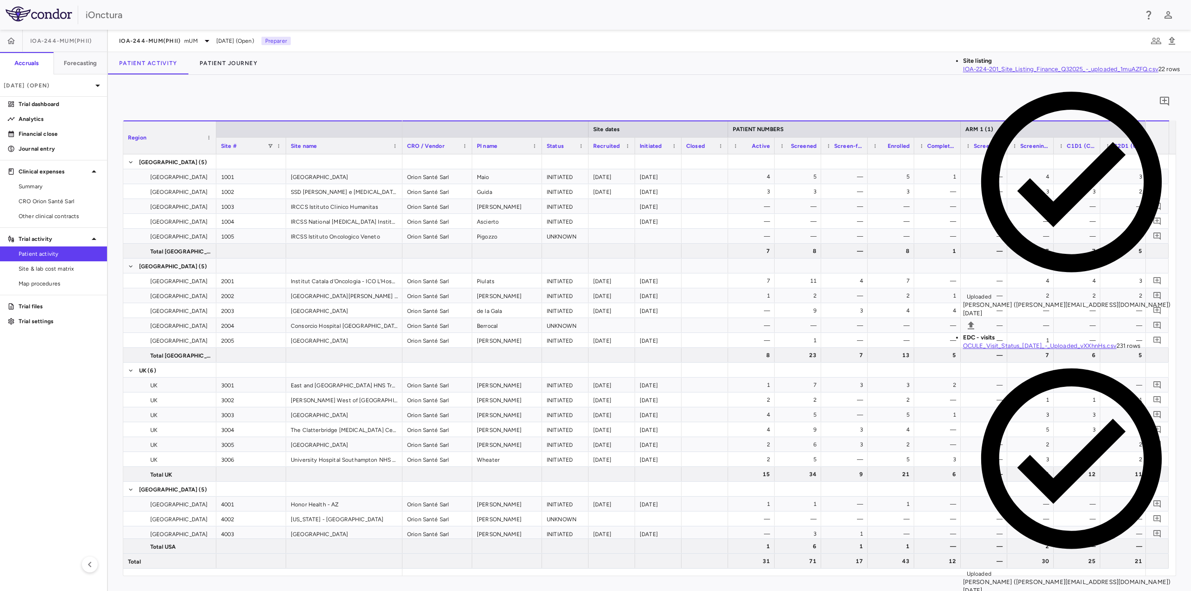
scroll to position [1949, 0]
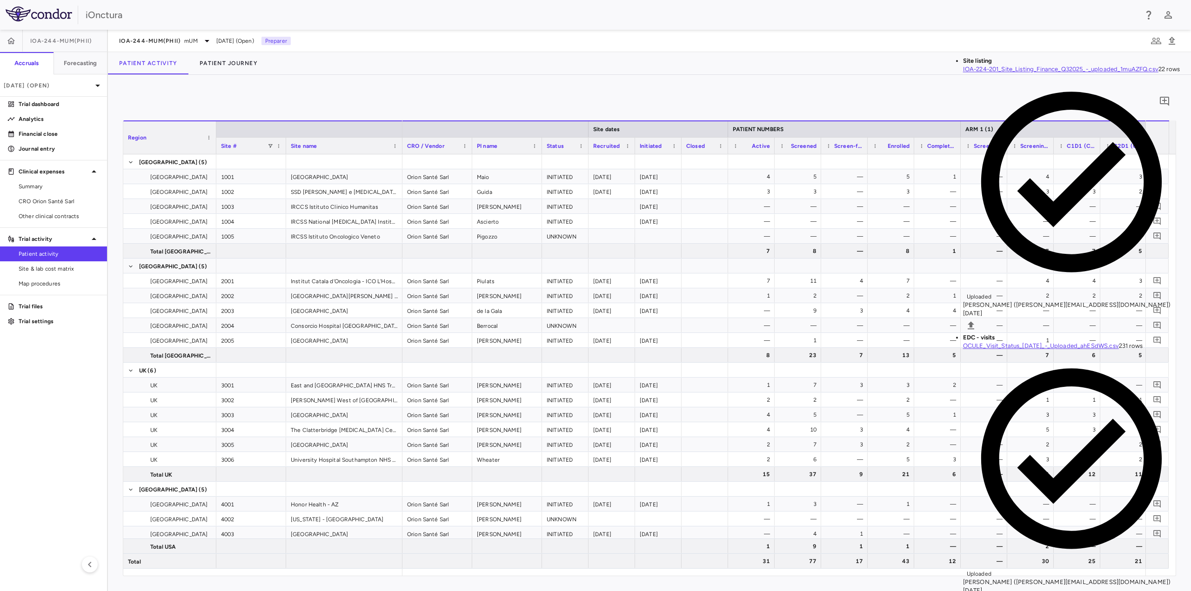
click at [35, 265] on span "Site & lab cost matrix" at bounding box center [59, 269] width 81 height 8
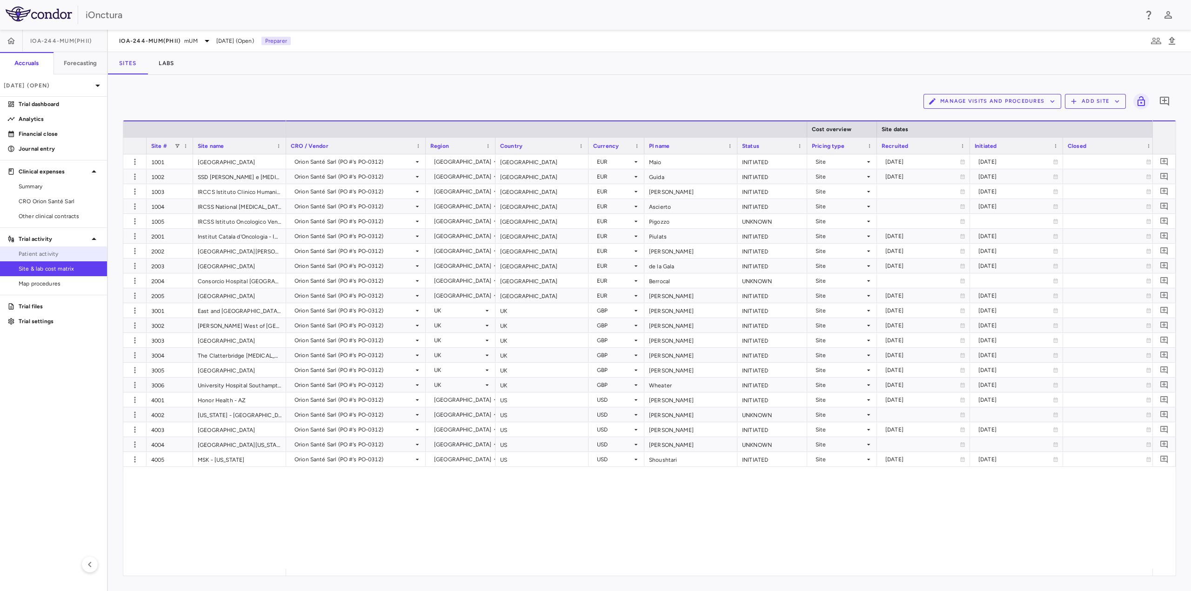
click at [37, 254] on span "Patient activity" at bounding box center [59, 254] width 81 height 8
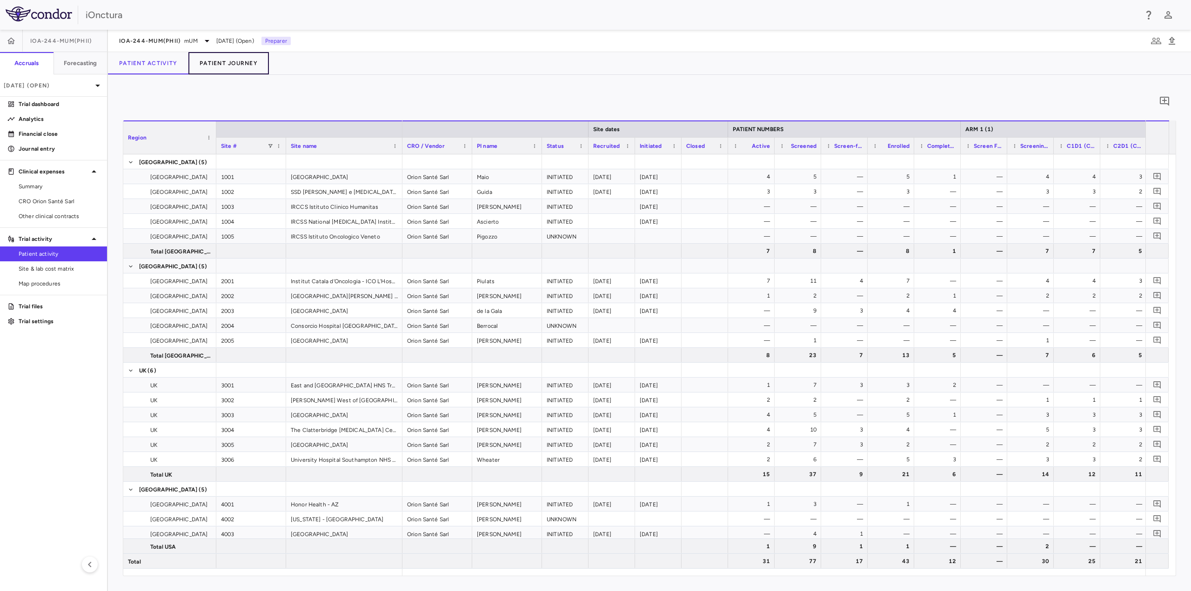
click at [235, 60] on button "Patient Journey" at bounding box center [228, 63] width 80 height 22
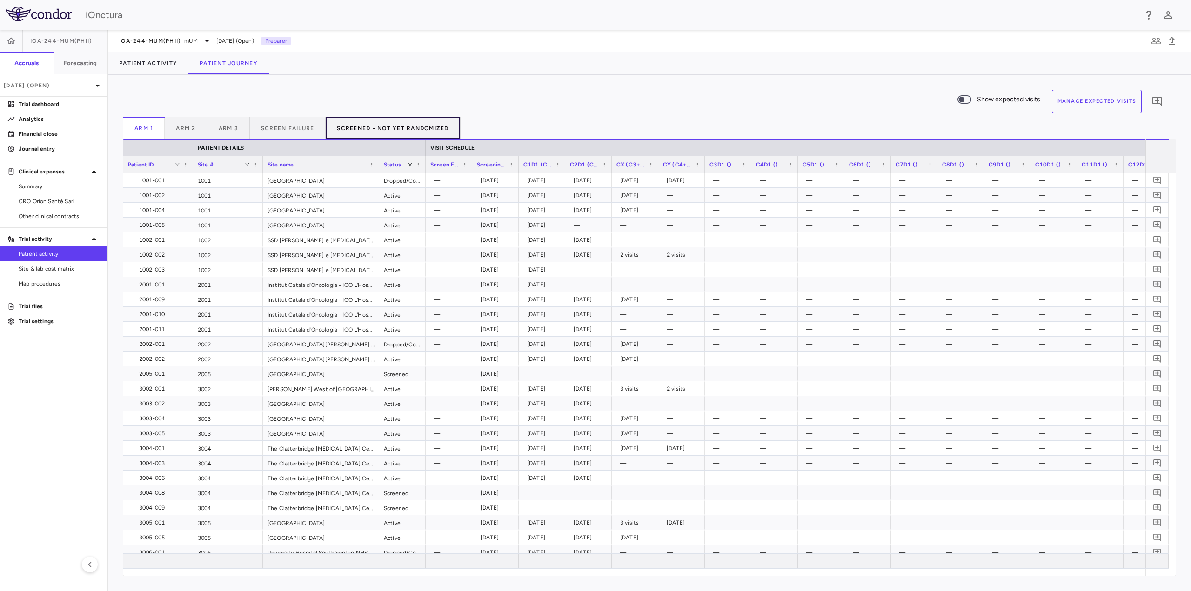
click at [371, 129] on button "Screened - Not Yet Randomized" at bounding box center [393, 128] width 134 height 22
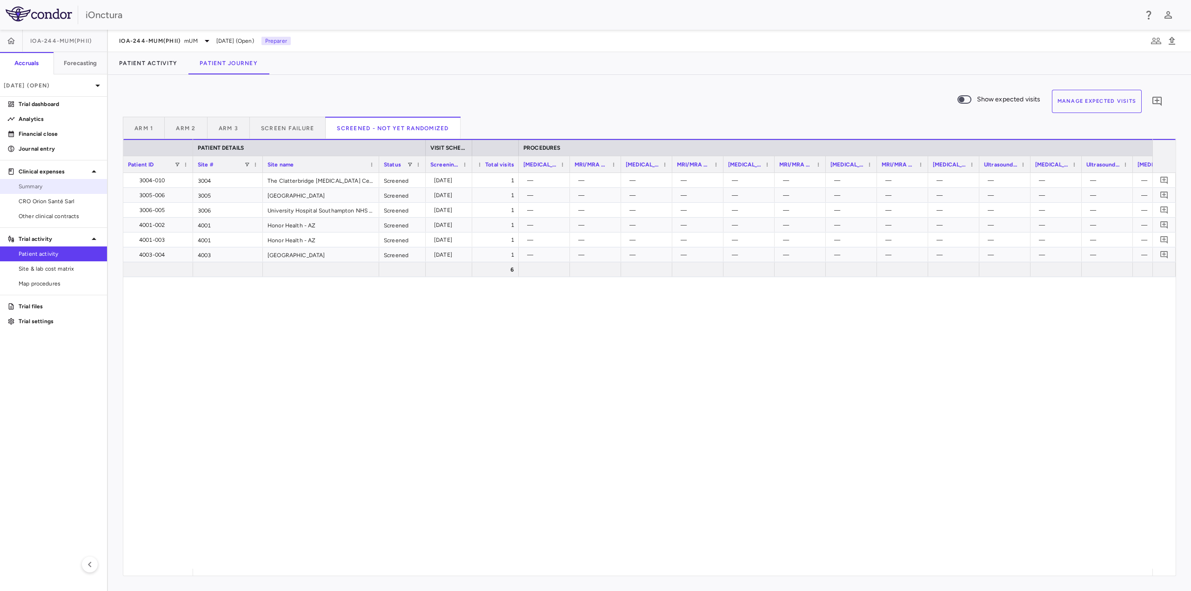
click at [47, 188] on span "Summary" at bounding box center [59, 186] width 81 height 8
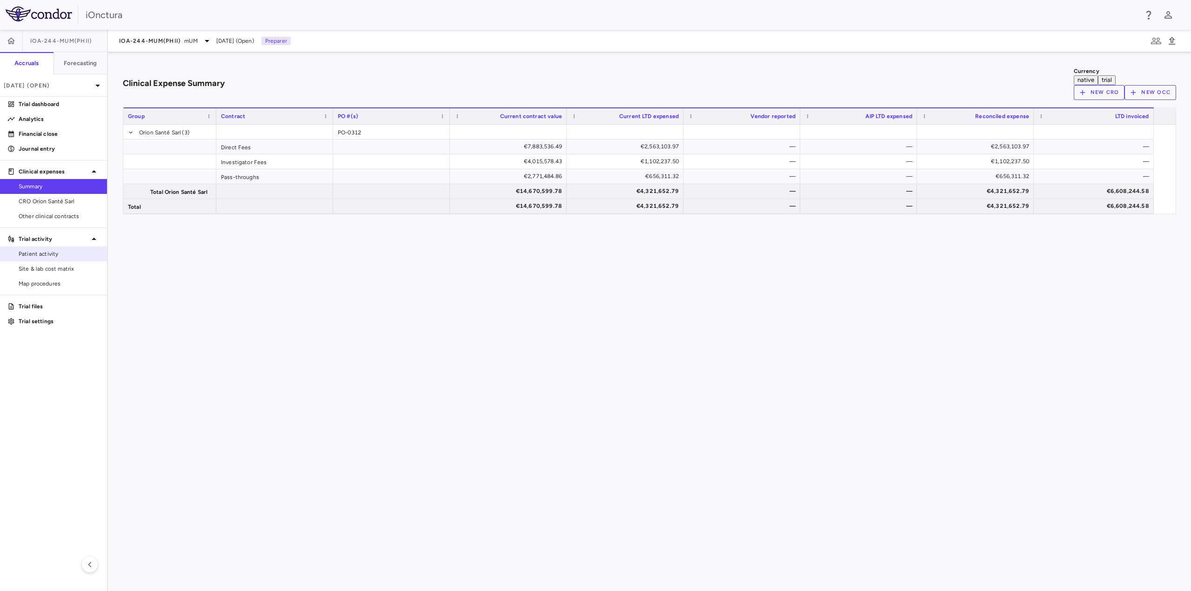
click at [49, 251] on span "Patient activity" at bounding box center [59, 254] width 81 height 8
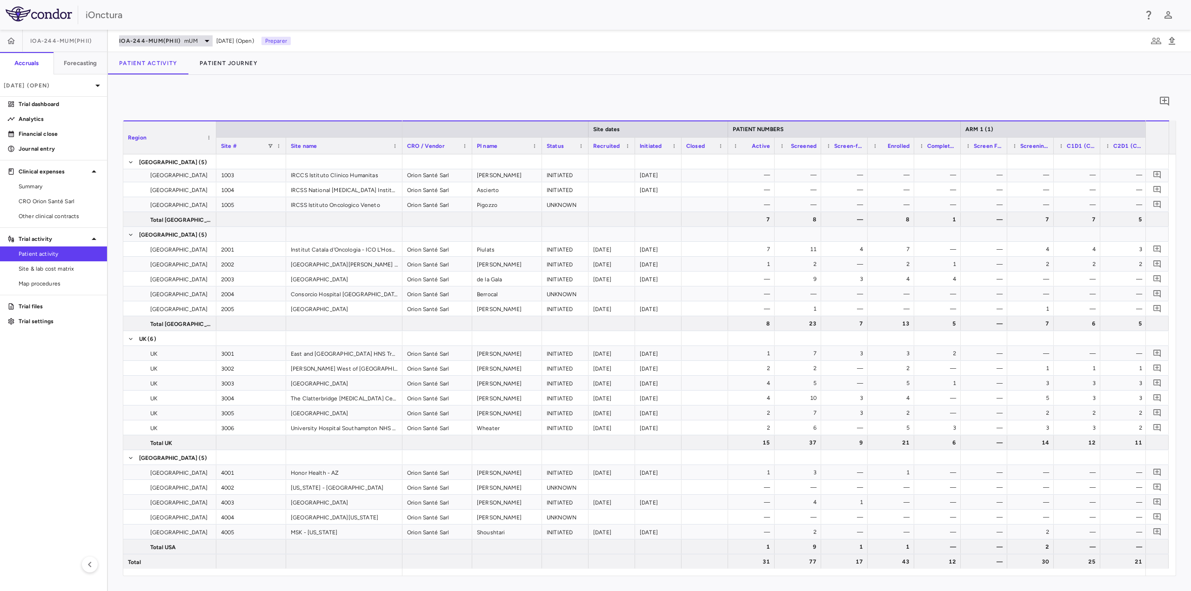
click at [152, 40] on span "IOA-244-mUM(PhII)" at bounding box center [149, 40] width 61 height 7
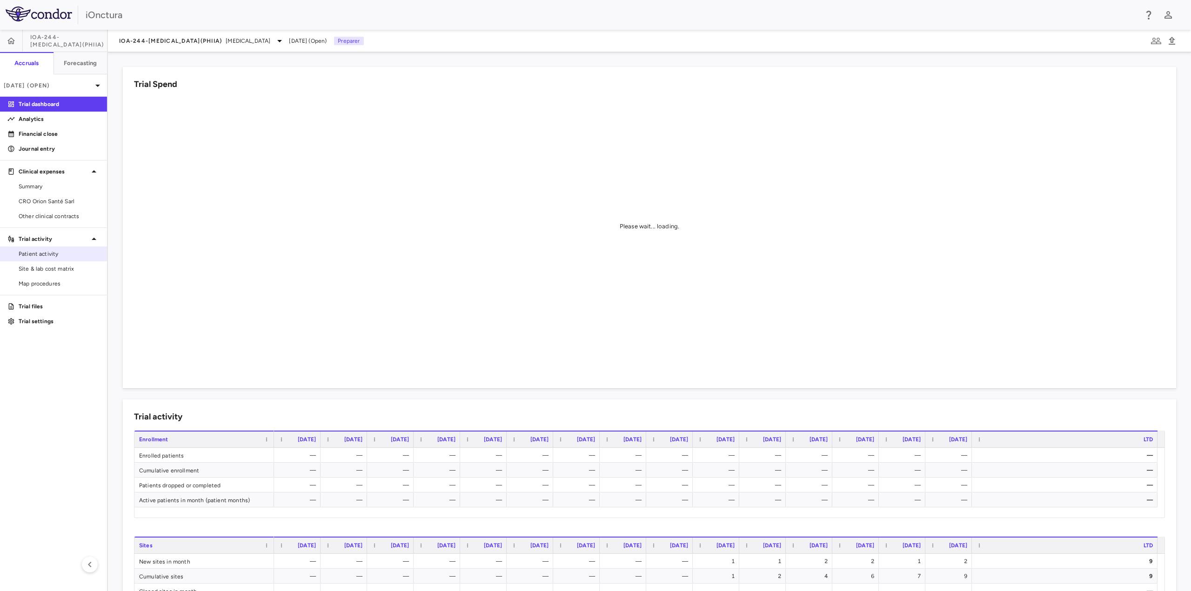
click at [42, 253] on span "Patient activity" at bounding box center [59, 254] width 81 height 8
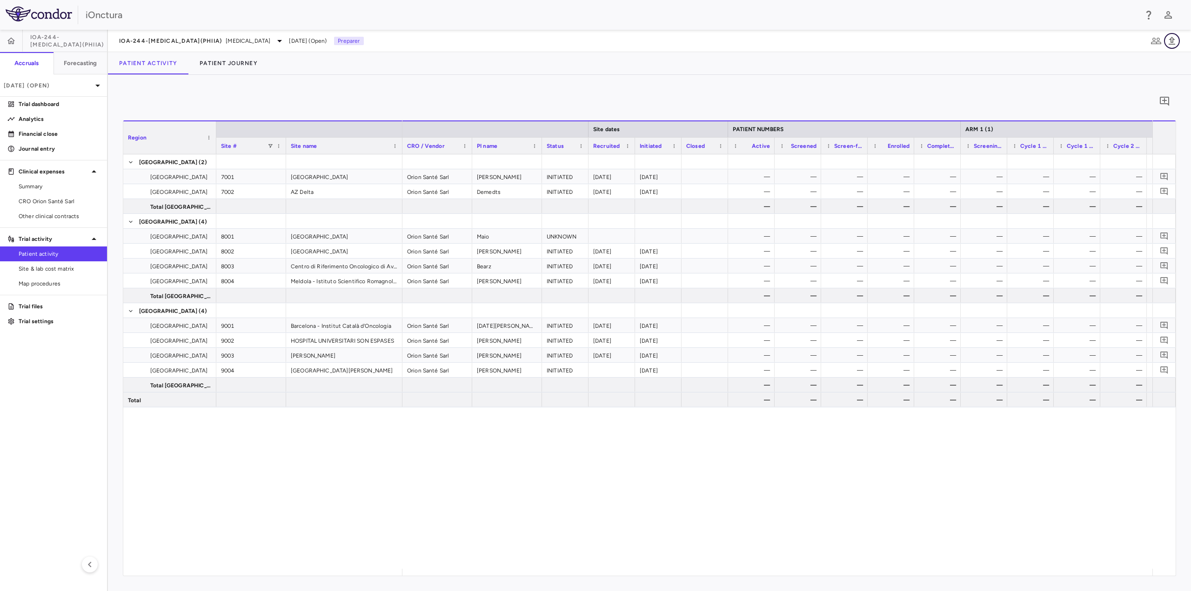
click at [1168, 40] on icon "button" at bounding box center [1172, 40] width 11 height 11
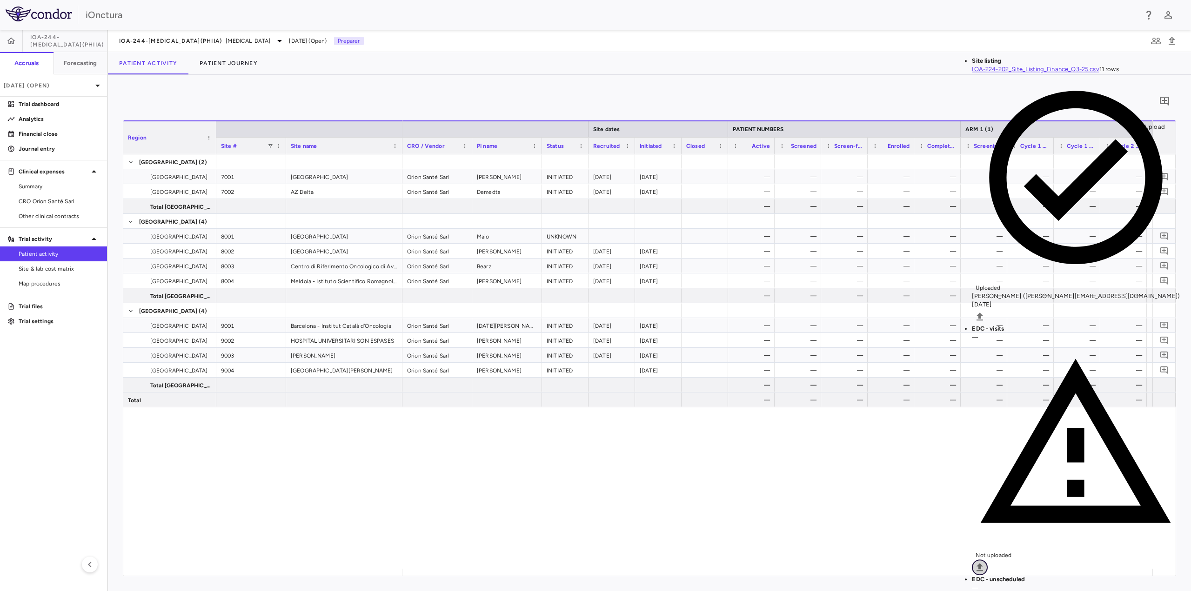
click at [983, 563] on icon "Upload" at bounding box center [980, 567] width 7 height 8
click at [0, 0] on input "Select file" at bounding box center [0, 0] width 0 height 0
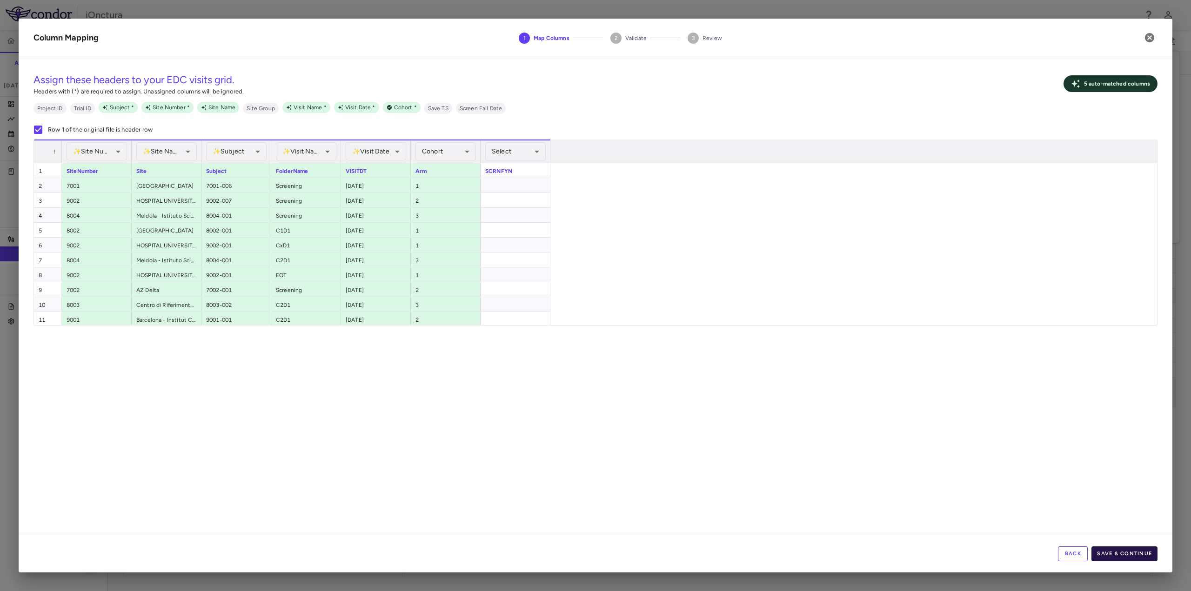
click at [1127, 556] on button "Save & Continue" at bounding box center [1125, 554] width 66 height 15
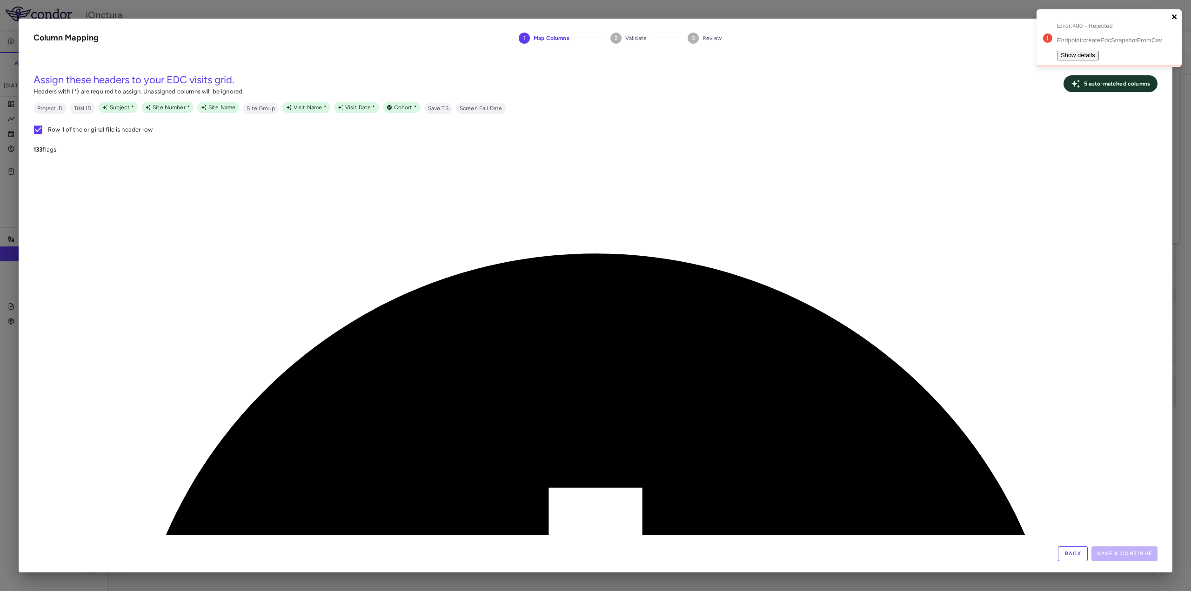
click at [1175, 14] on icon "close" at bounding box center [1175, 16] width 7 height 7
click at [1072, 560] on button "Back" at bounding box center [1073, 554] width 30 height 15
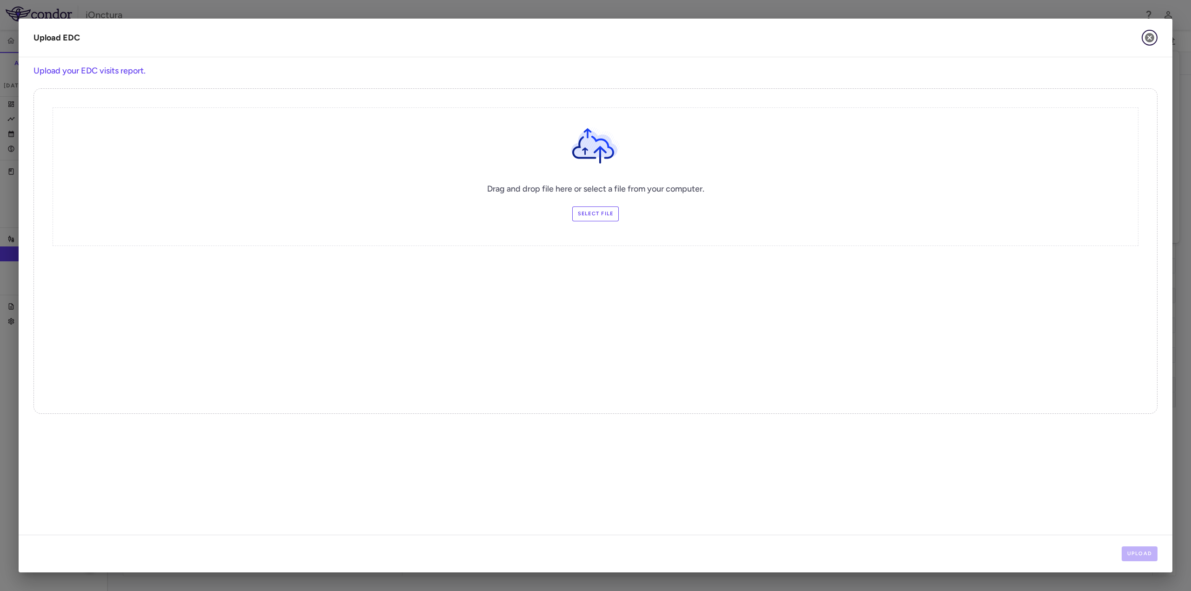
click at [1144, 32] on icon "button" at bounding box center [1149, 37] width 11 height 11
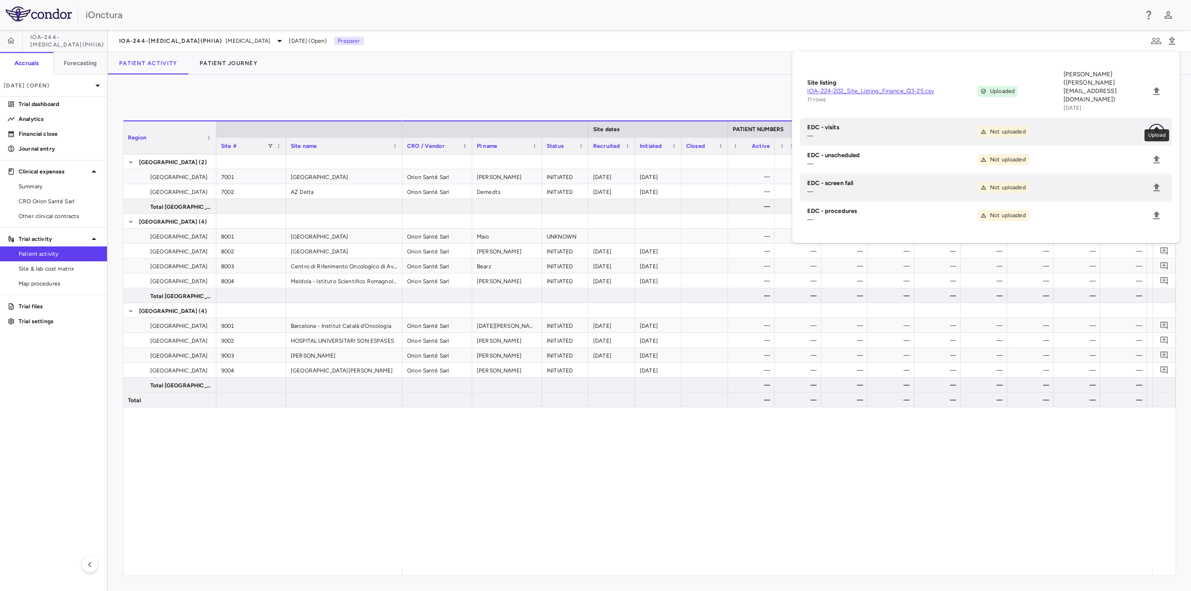
click at [1160, 126] on icon "Upload" at bounding box center [1156, 131] width 11 height 11
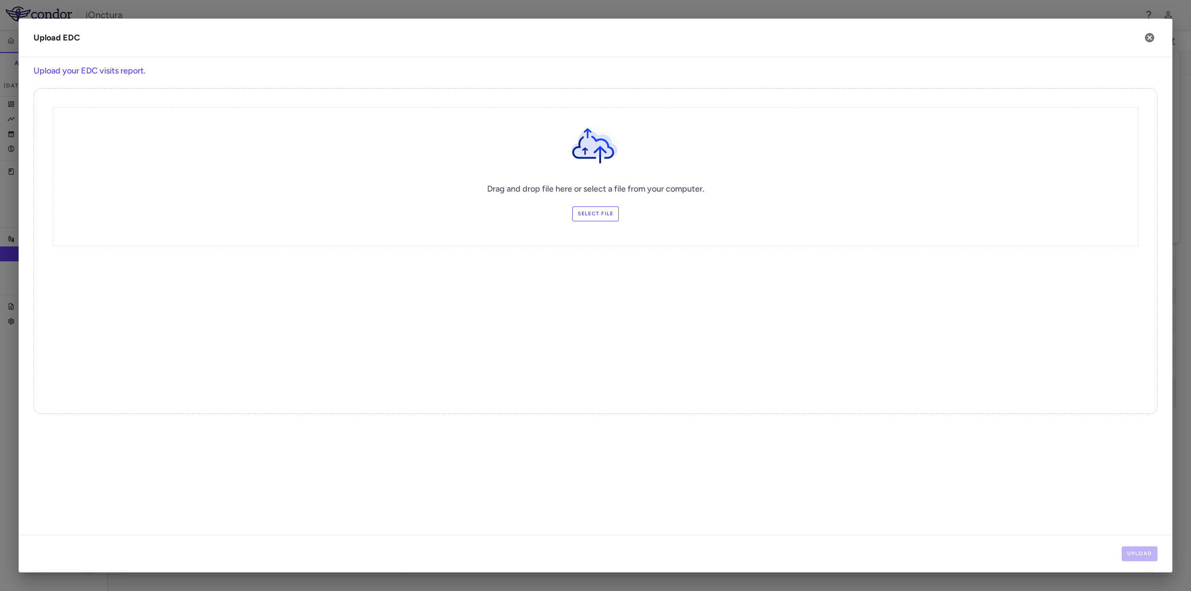
click at [580, 218] on label "Select file" at bounding box center [595, 214] width 47 height 15
click at [0, 0] on input "Select file" at bounding box center [0, 0] width 0 height 0
click at [1139, 557] on button "Upload" at bounding box center [1140, 554] width 36 height 15
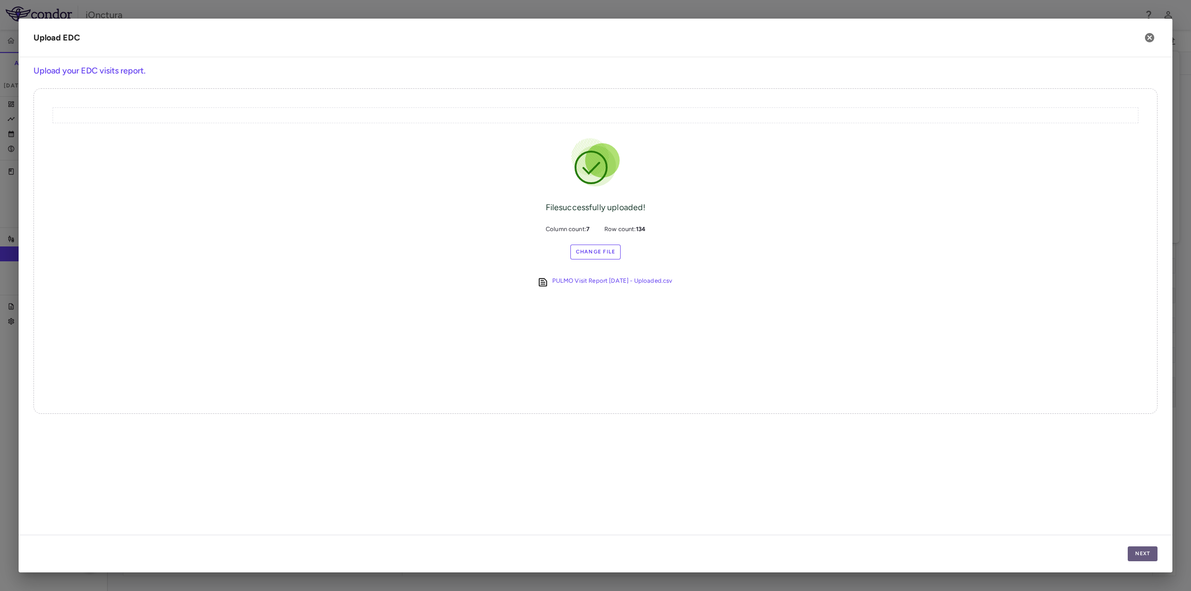
click at [1147, 552] on button "Next" at bounding box center [1143, 554] width 30 height 15
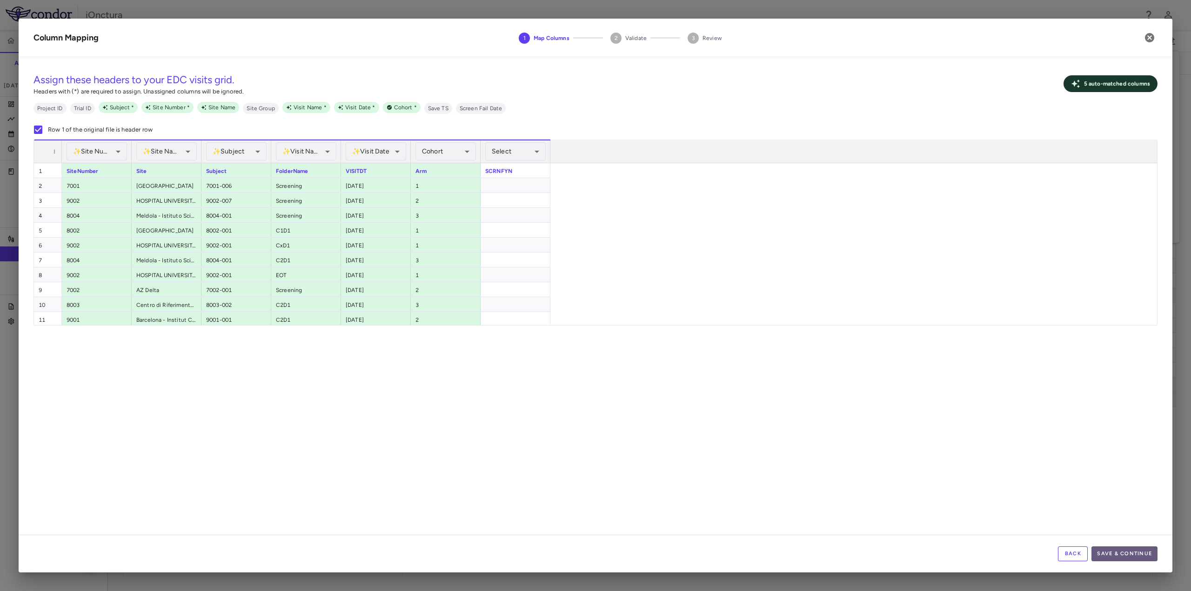
click at [1138, 552] on button "Save & Continue" at bounding box center [1125, 554] width 66 height 15
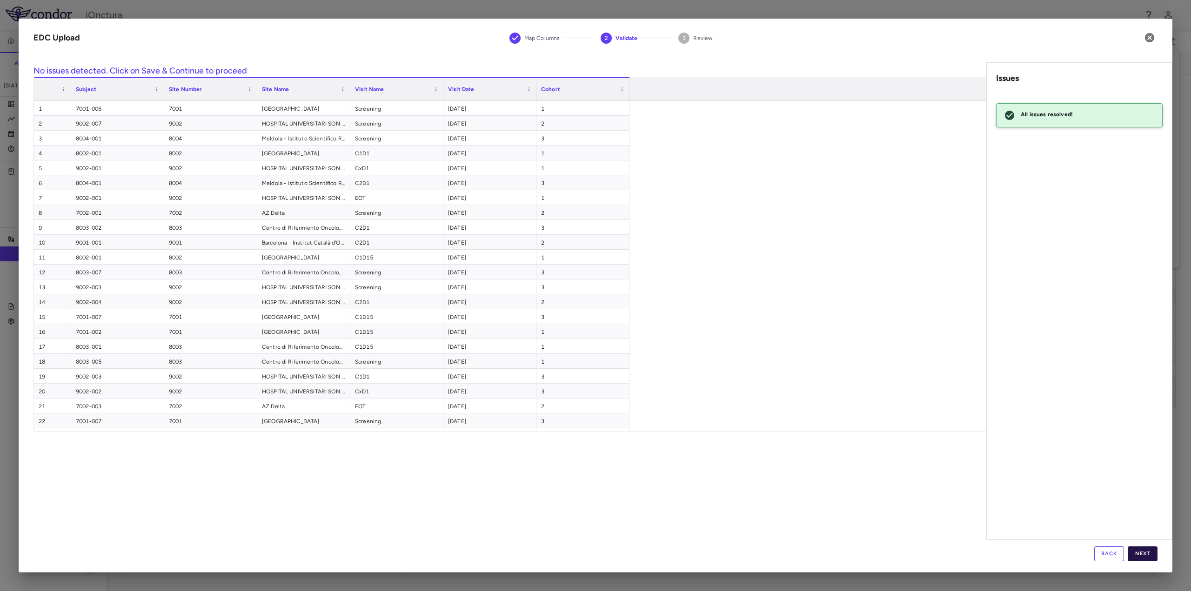
click at [1138, 559] on button "Next" at bounding box center [1143, 554] width 30 height 15
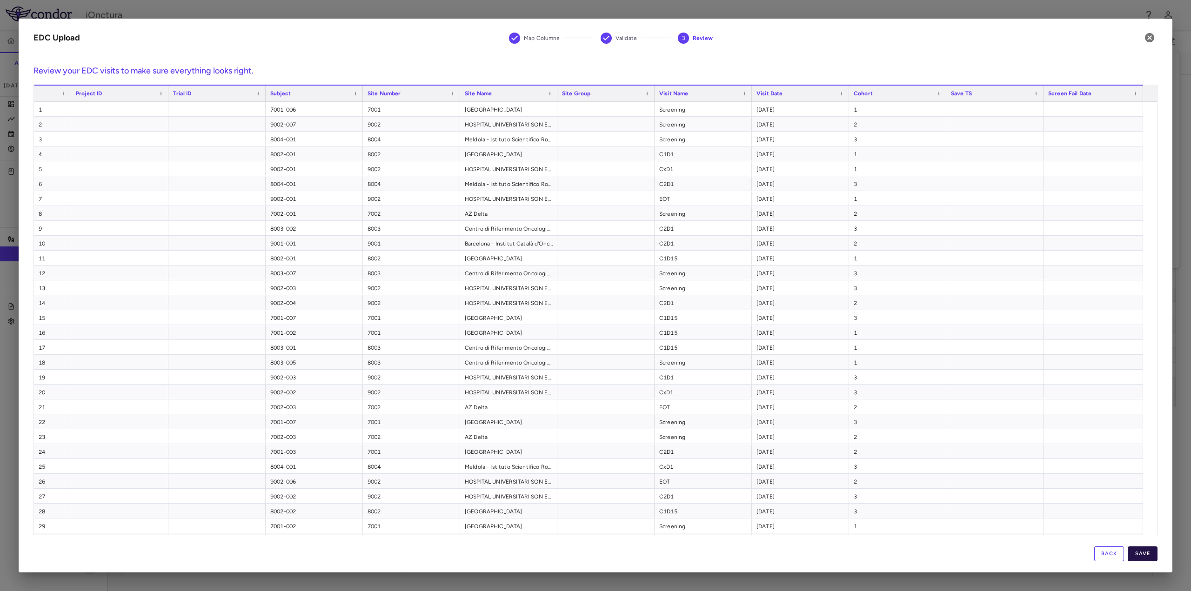
click at [1143, 555] on button "Save" at bounding box center [1143, 554] width 30 height 15
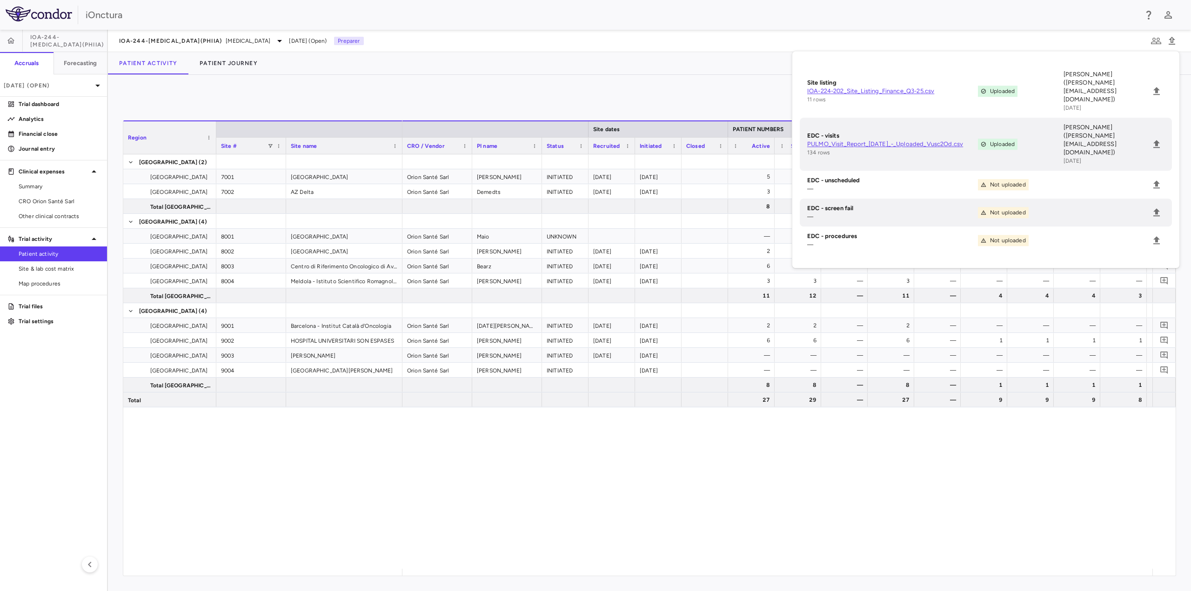
click at [485, 455] on div "Orion Santé Sarl Wener INITIATED 2025-07-02 2025-06-04 5 6 — 5 — 3 3 3 3 1 — — …" at bounding box center [777, 361] width 750 height 415
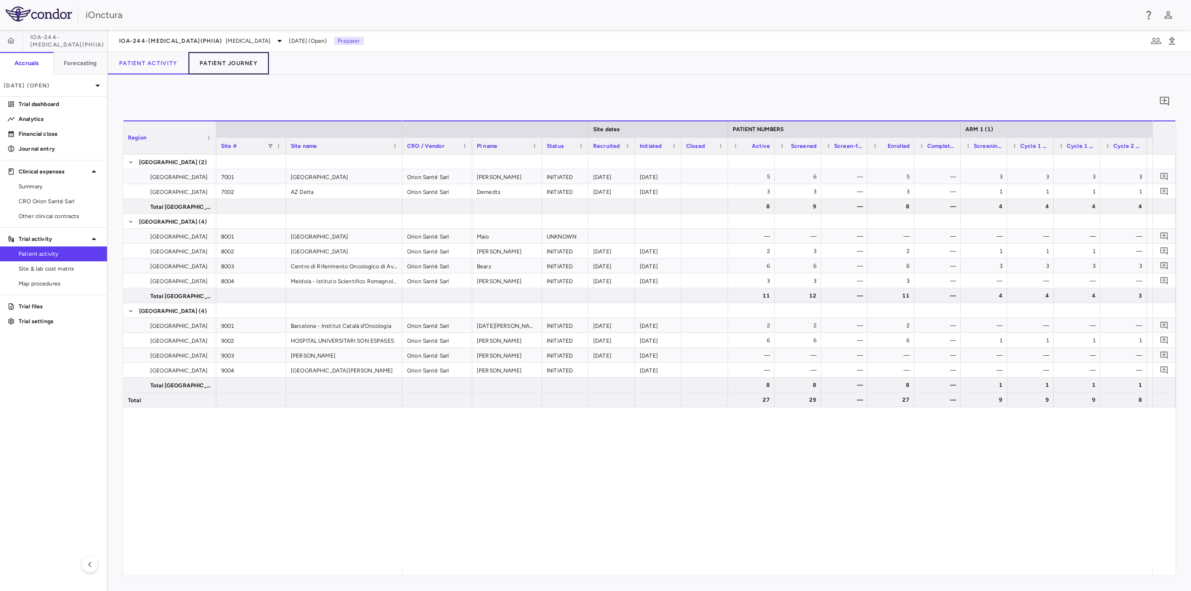
click at [235, 58] on button "Patient Journey" at bounding box center [228, 63] width 80 height 22
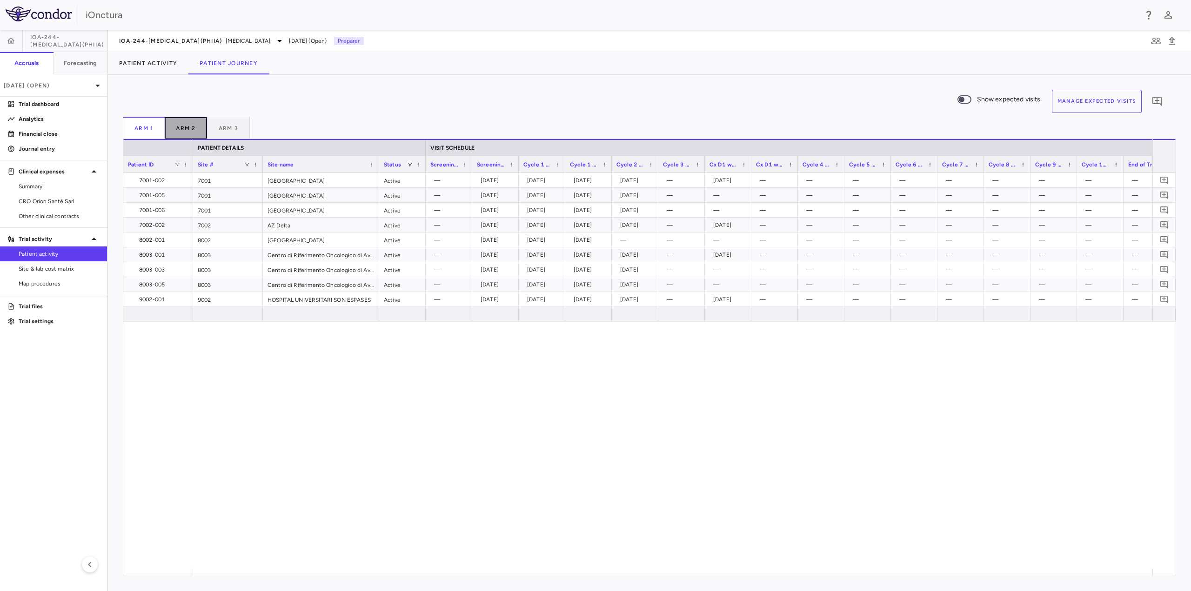
click at [173, 131] on button "Arm 2" at bounding box center [186, 128] width 42 height 22
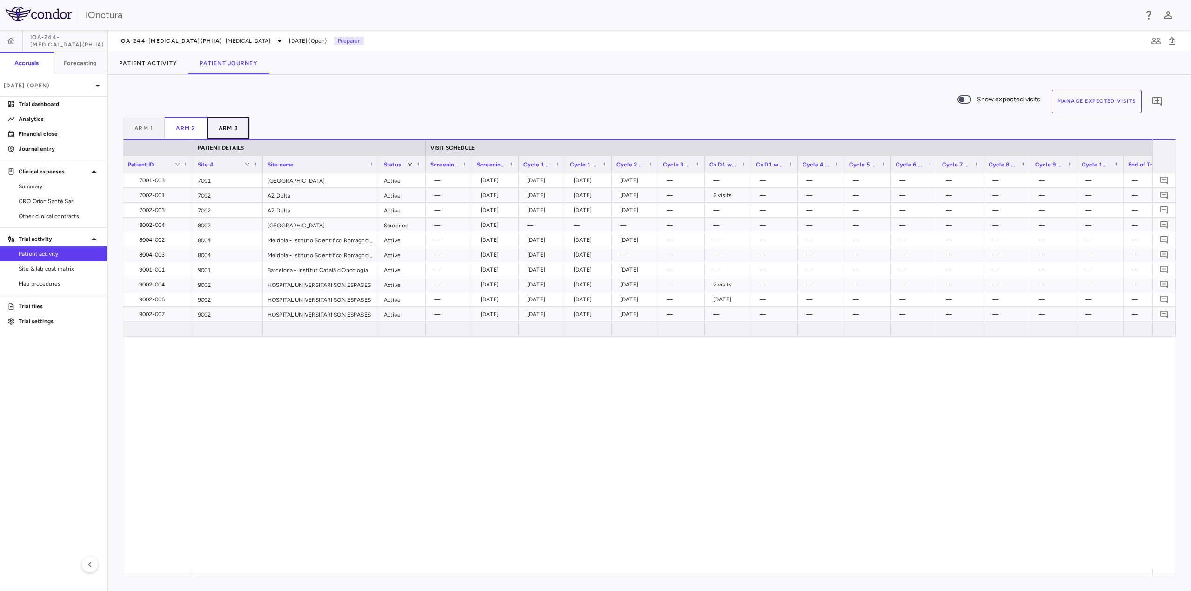
click at [231, 131] on button "Arm 3" at bounding box center [229, 128] width 42 height 22
click at [188, 131] on button "Arm 2" at bounding box center [186, 128] width 42 height 22
click at [155, 127] on button "Arm 1" at bounding box center [144, 128] width 42 height 22
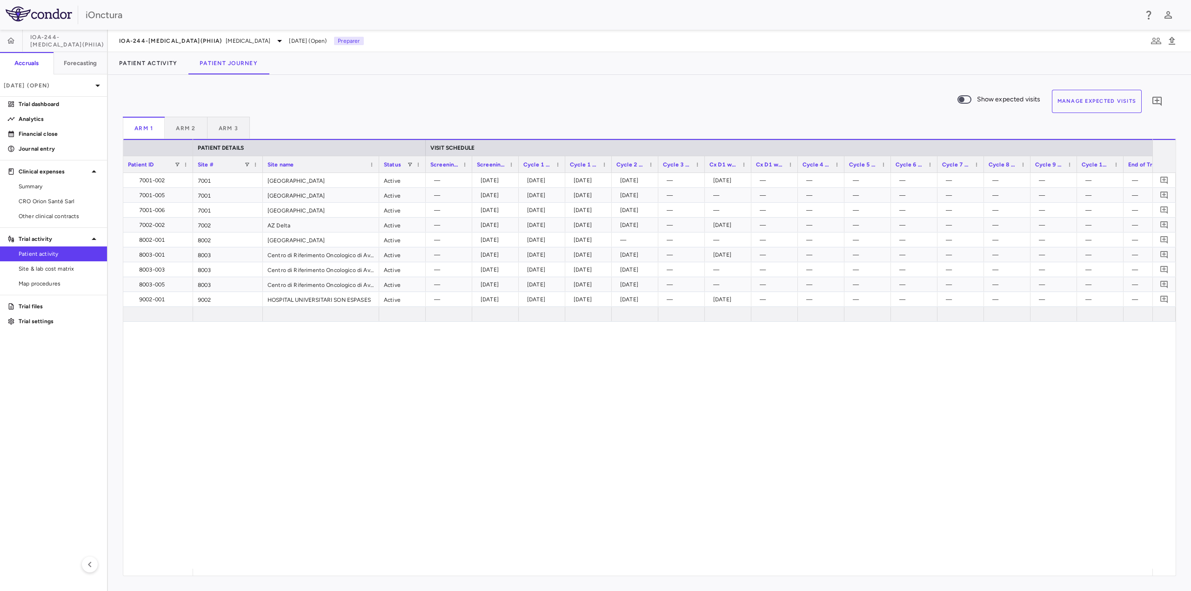
click at [169, 34] on div "IOA-244-NSCLC(PhIIa) NSCLC Sep 2025 (Open) Preparer" at bounding box center [649, 41] width 1083 height 22
click at [170, 38] on span "IOA-244-[MEDICAL_DATA](PhIIa)" at bounding box center [170, 40] width 103 height 7
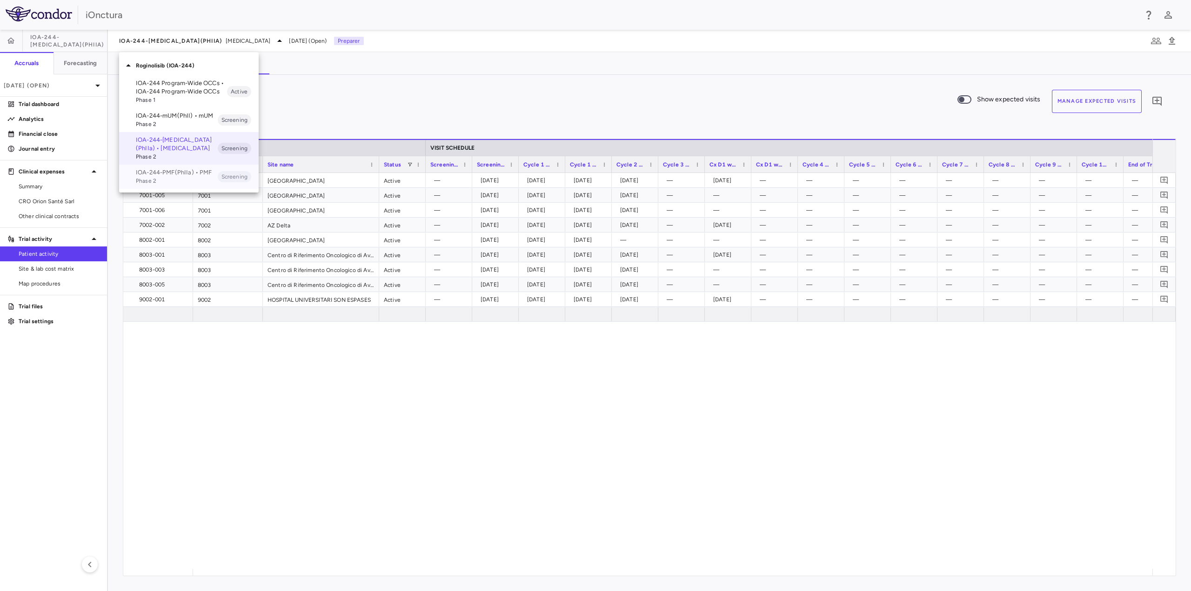
click at [157, 171] on p "IOA-244-PMF(PhIIa) • PMF" at bounding box center [177, 172] width 82 height 8
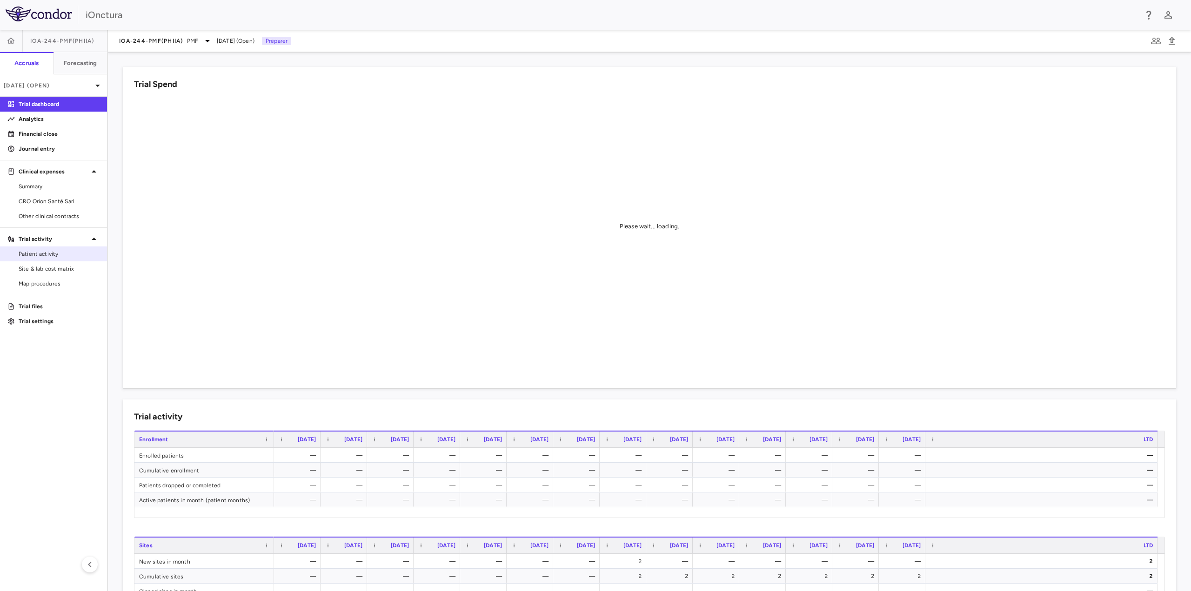
click at [52, 254] on span "Patient activity" at bounding box center [59, 254] width 81 height 8
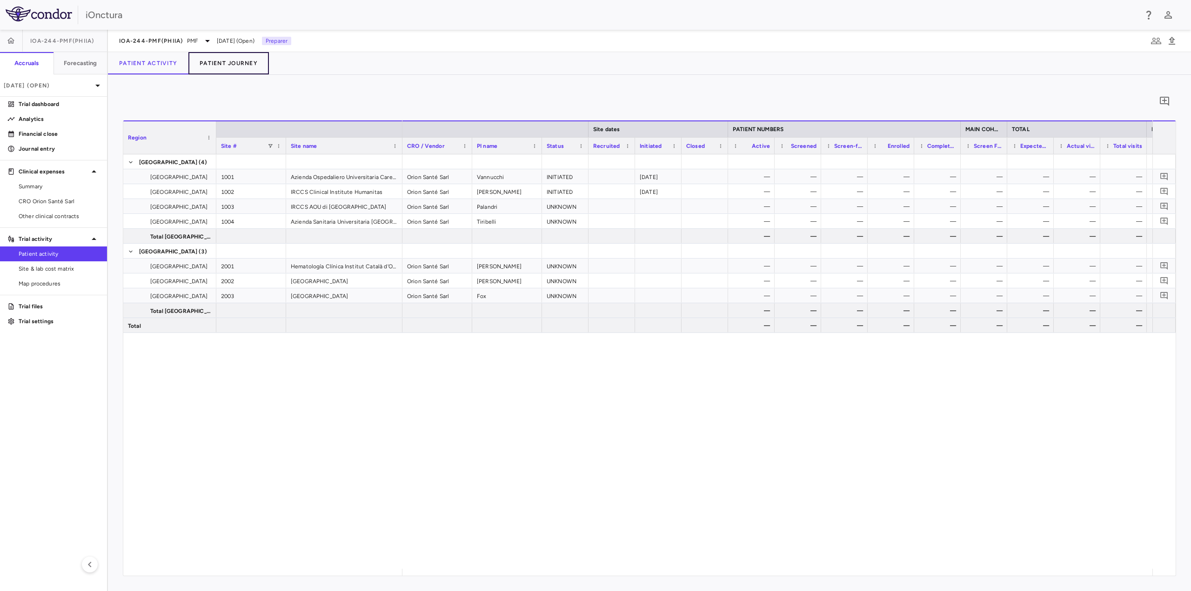
click at [242, 53] on button "Patient Journey" at bounding box center [228, 63] width 80 height 22
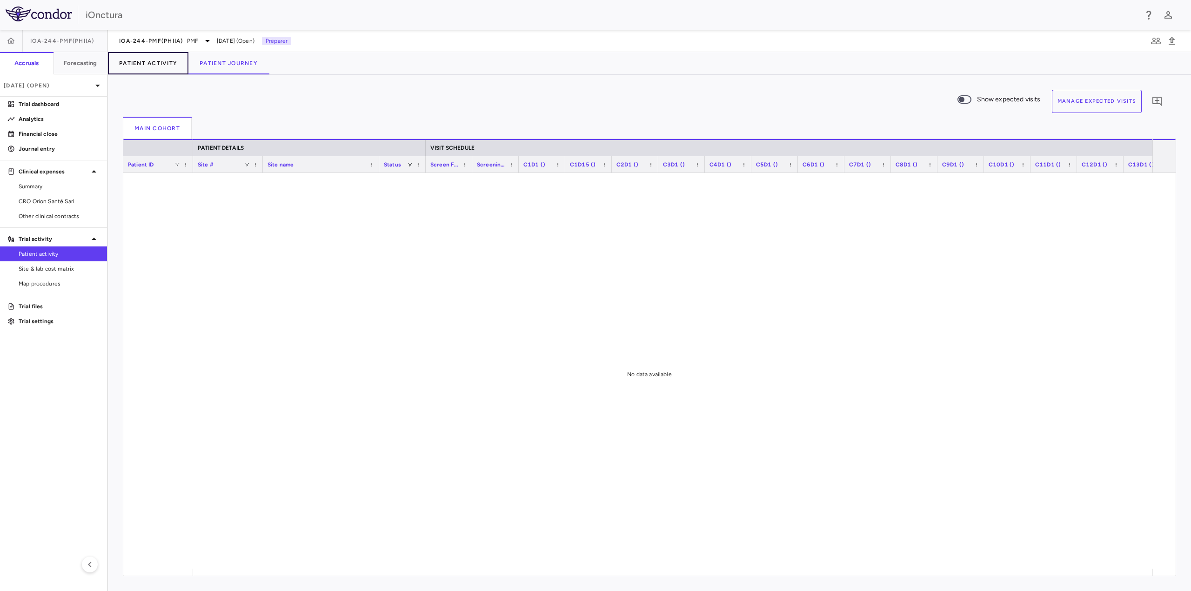
click at [164, 63] on button "Patient Activity" at bounding box center [148, 63] width 80 height 22
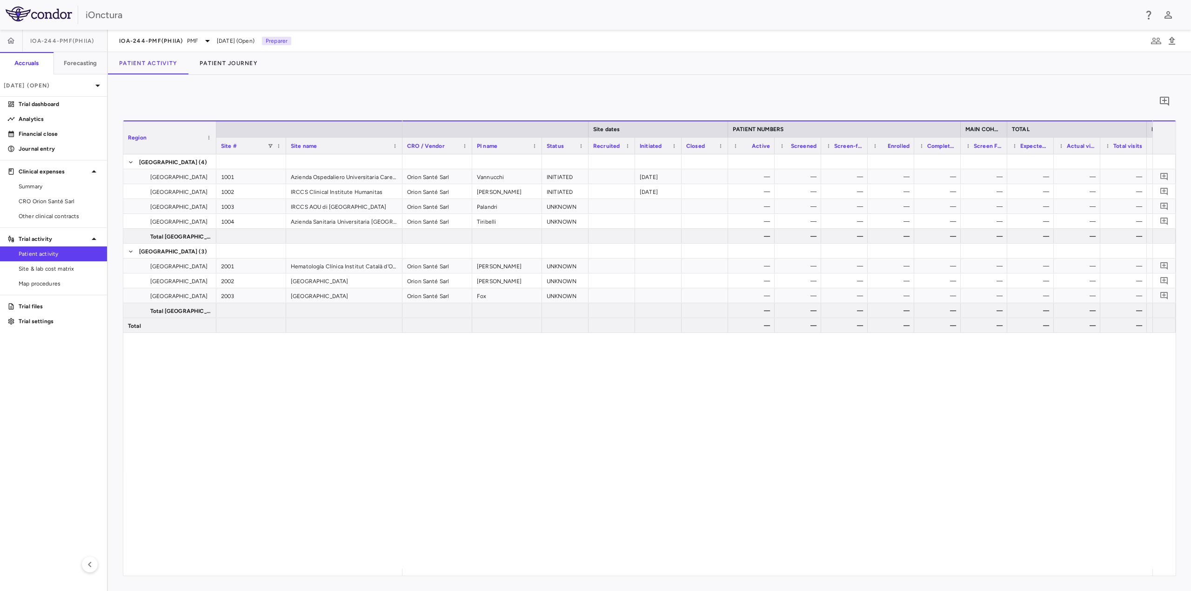
click at [282, 84] on div "0 Region Drag here to set column labels Region Site # Site name to" at bounding box center [649, 333] width 1083 height 516
